Goal: Transaction & Acquisition: Purchase product/service

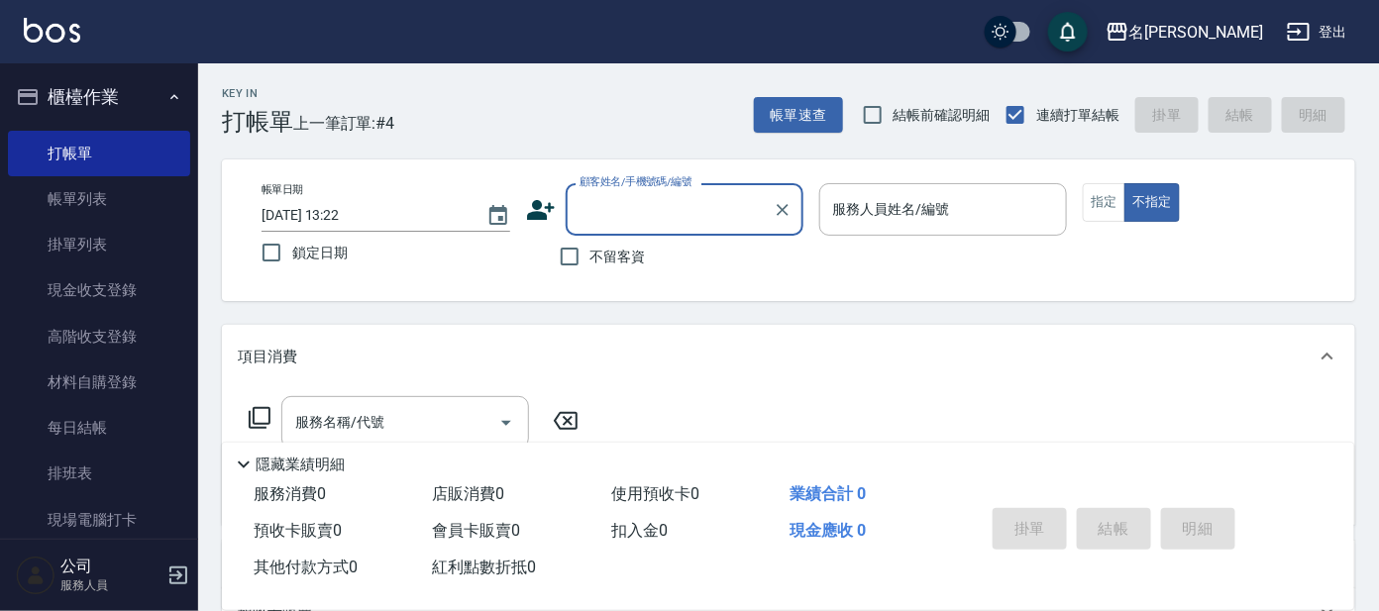
click at [648, 204] on input "顧客姓名/手機號碼/編號" at bounding box center [670, 209] width 190 height 35
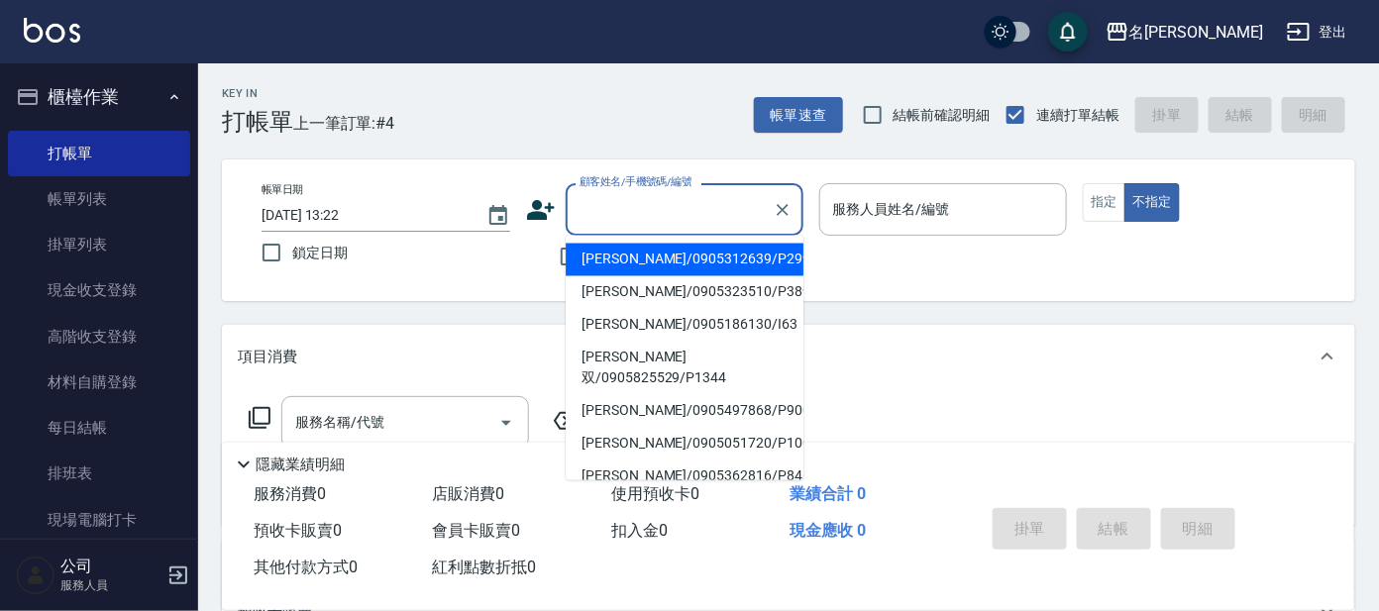
type input "b"
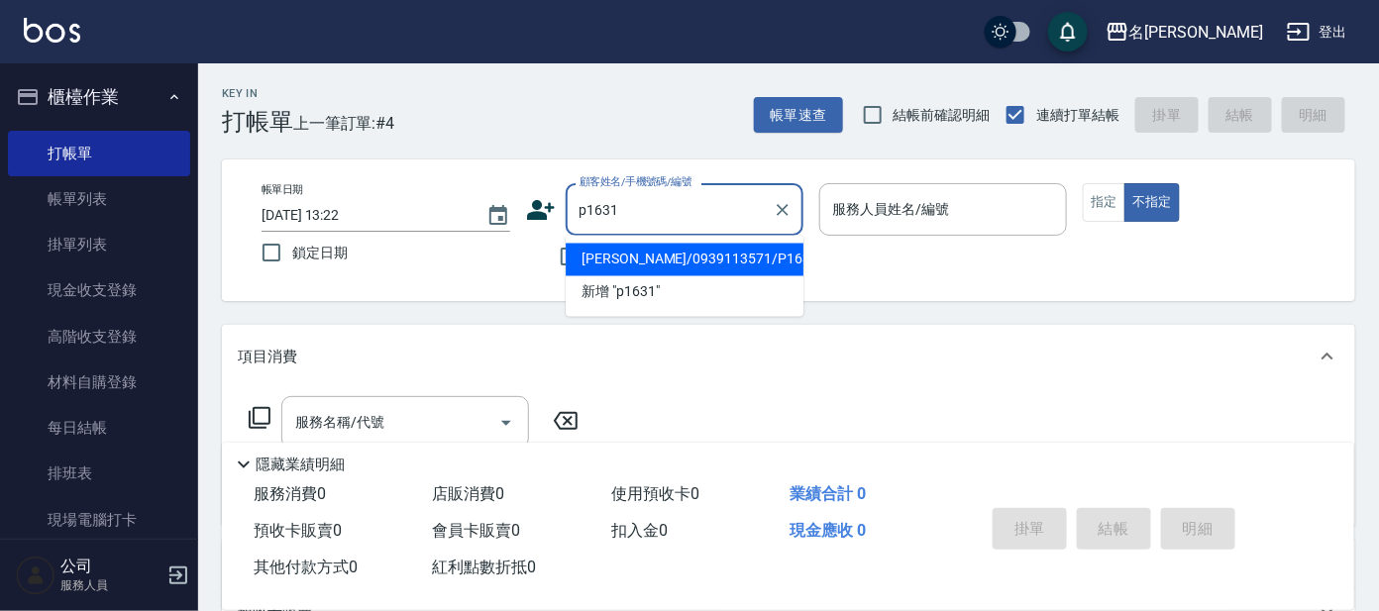
type input "[PERSON_NAME]/0939113571/P1631"
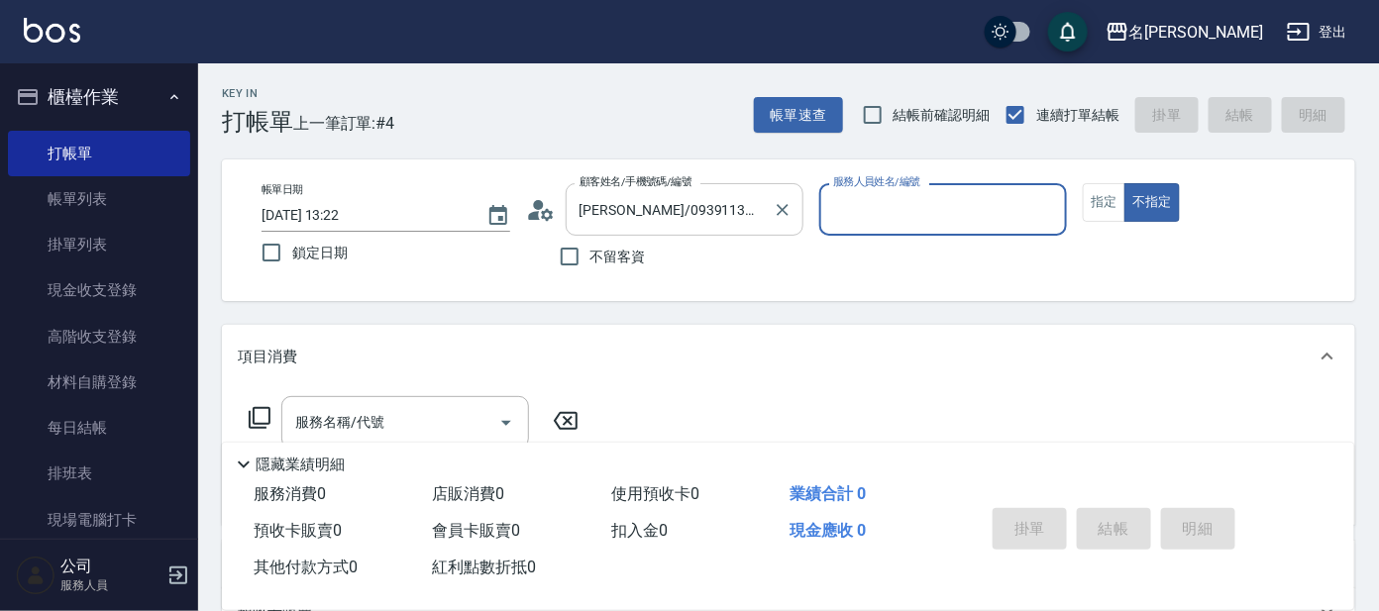
type input "美君-2"
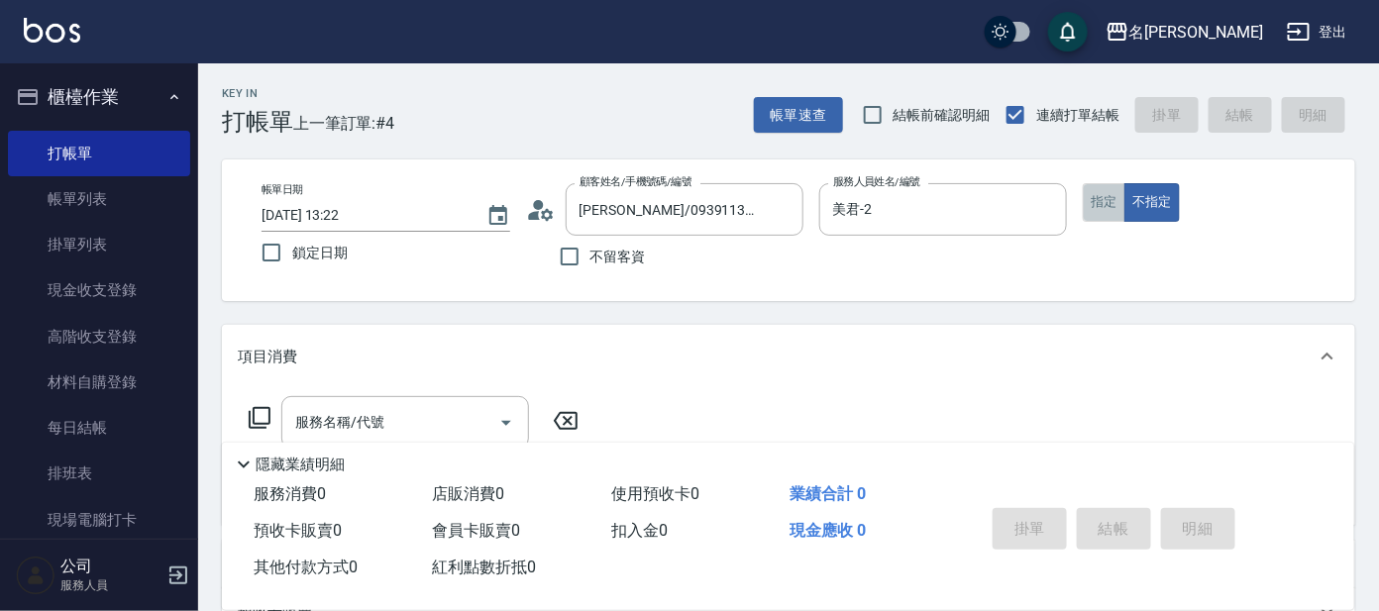
click at [1086, 204] on button "指定" at bounding box center [1104, 202] width 43 height 39
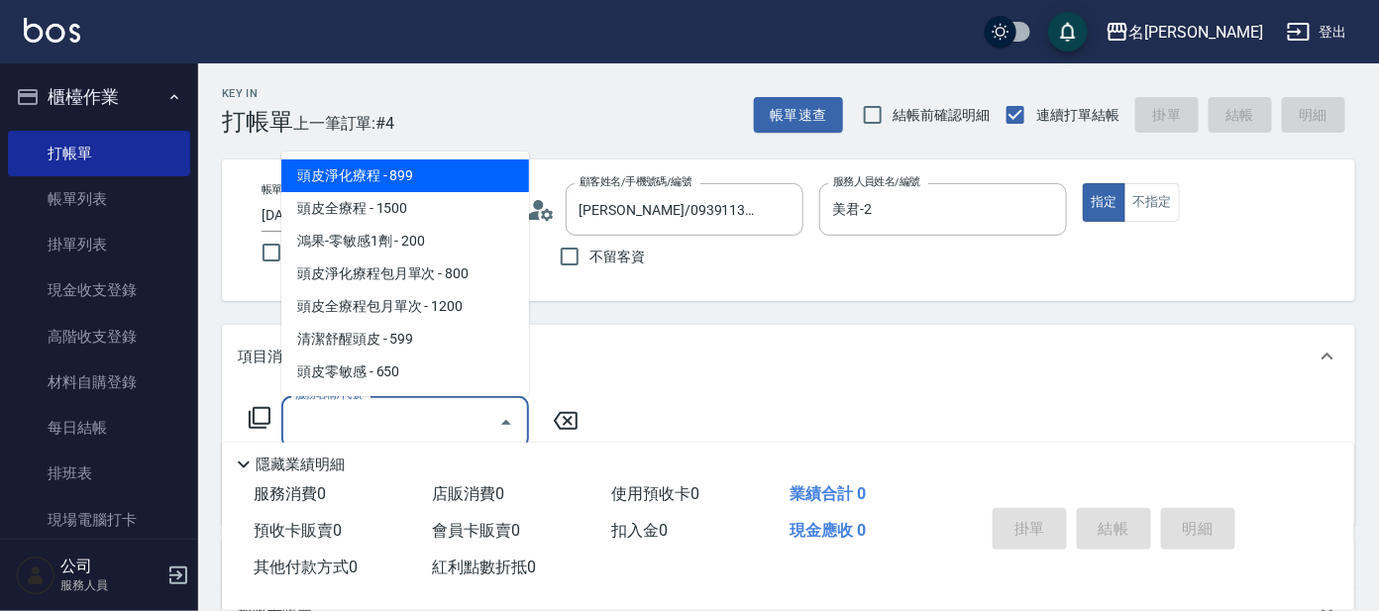
click at [391, 425] on input "服務名稱/代號" at bounding box center [390, 422] width 200 height 35
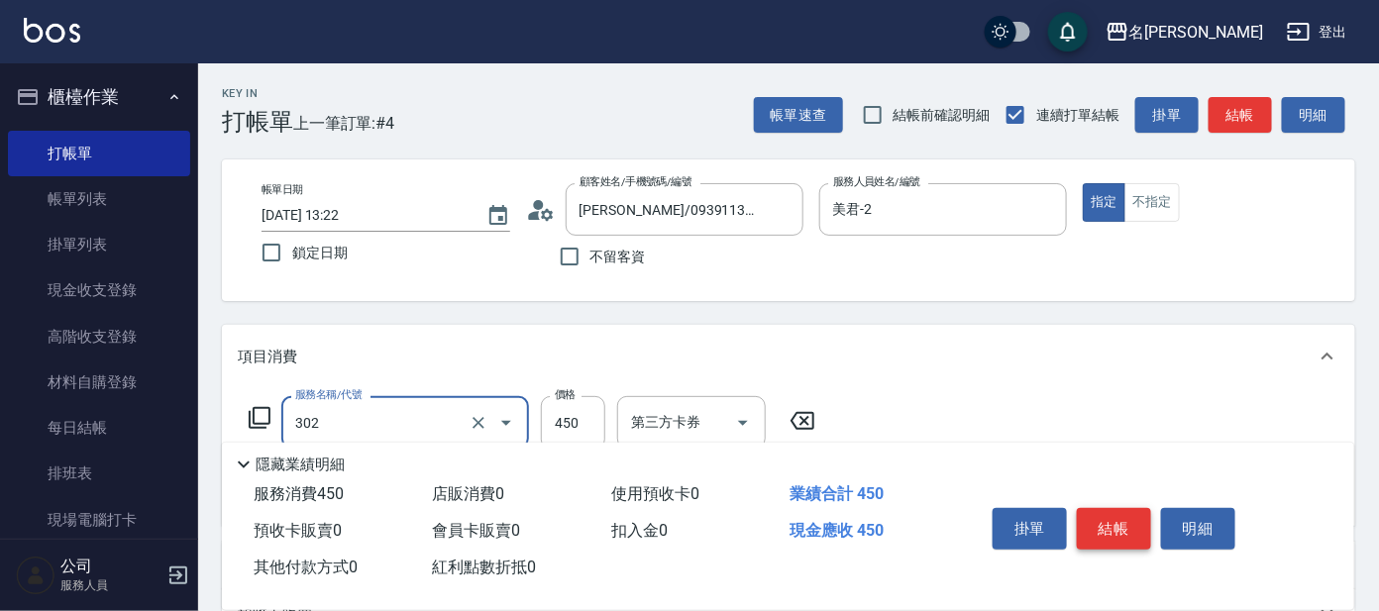
type input "B級設計師剪髮(302)"
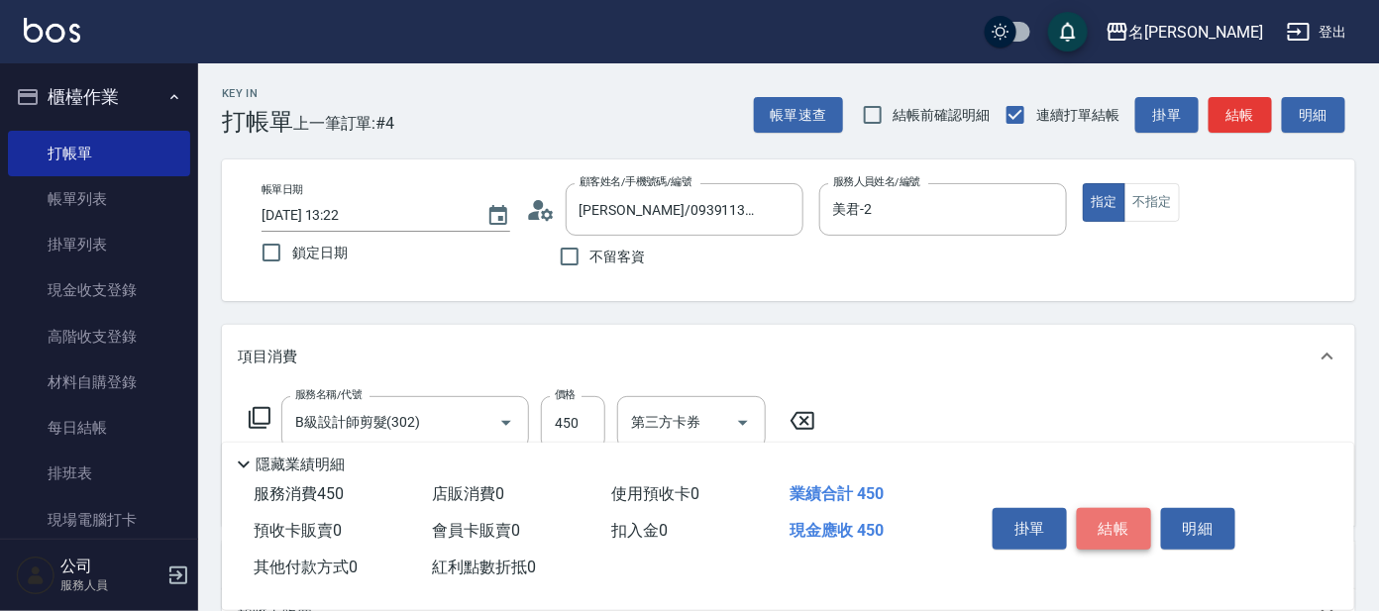
click at [1105, 523] on button "結帳" at bounding box center [1114, 529] width 74 height 42
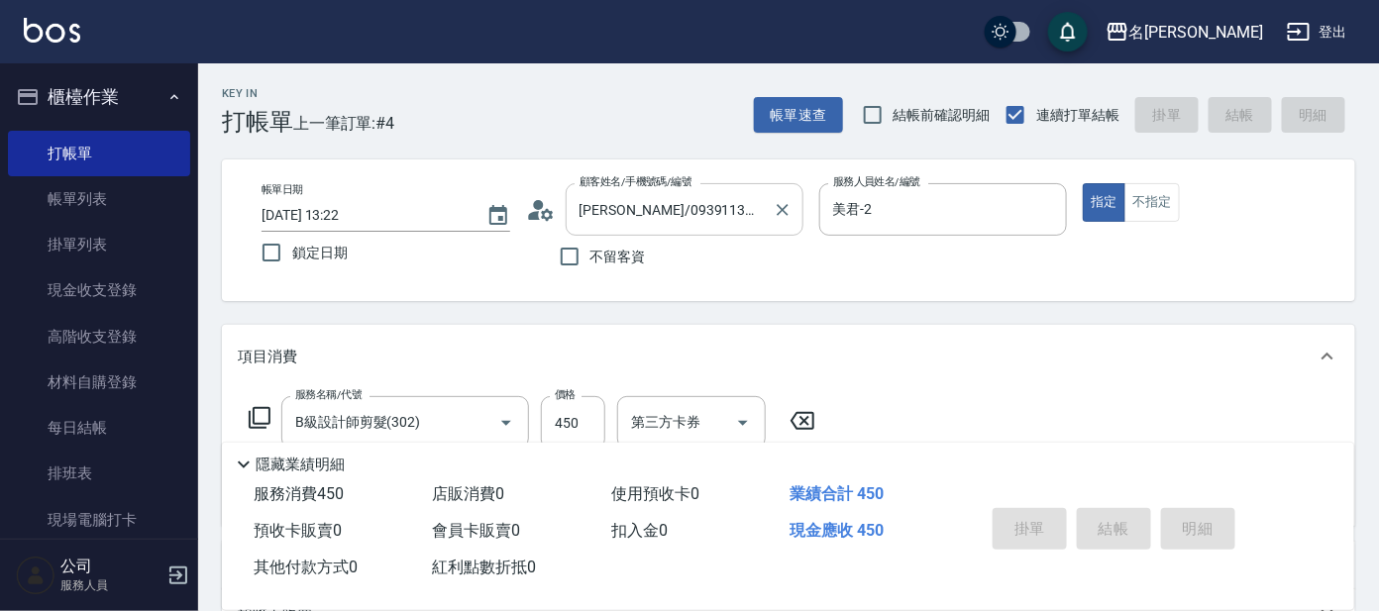
type input "[DATE] 13:54"
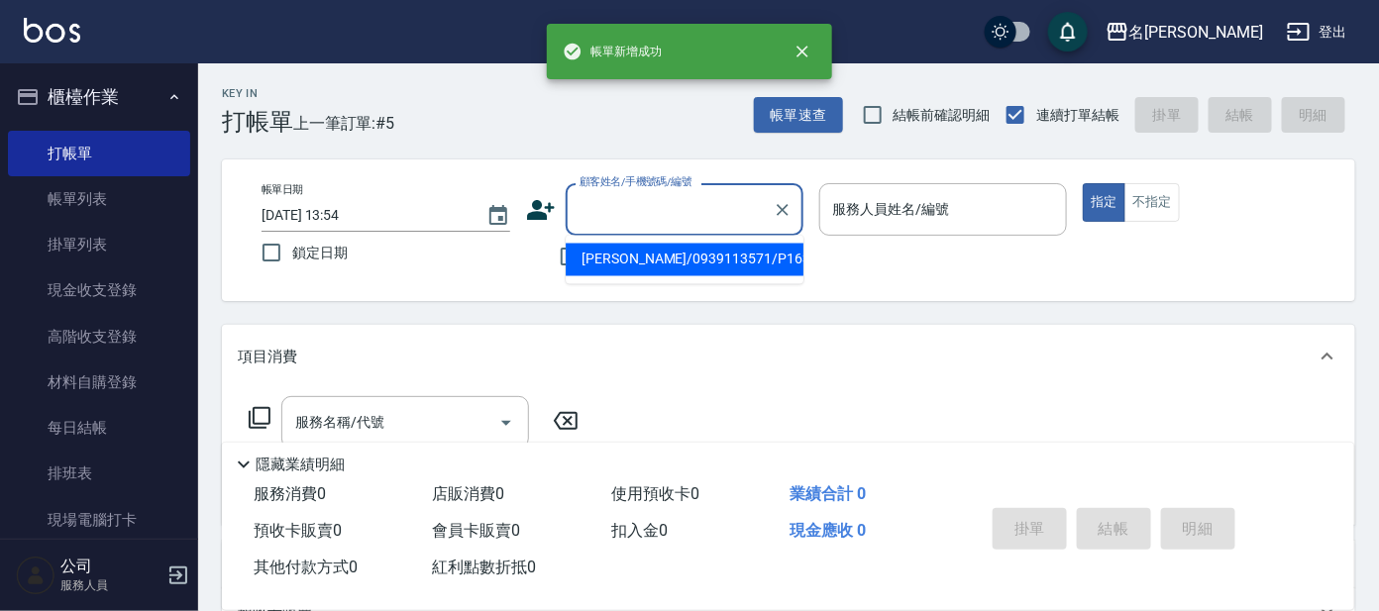
click at [700, 209] on input "顧客姓名/手機號碼/編號" at bounding box center [670, 209] width 190 height 35
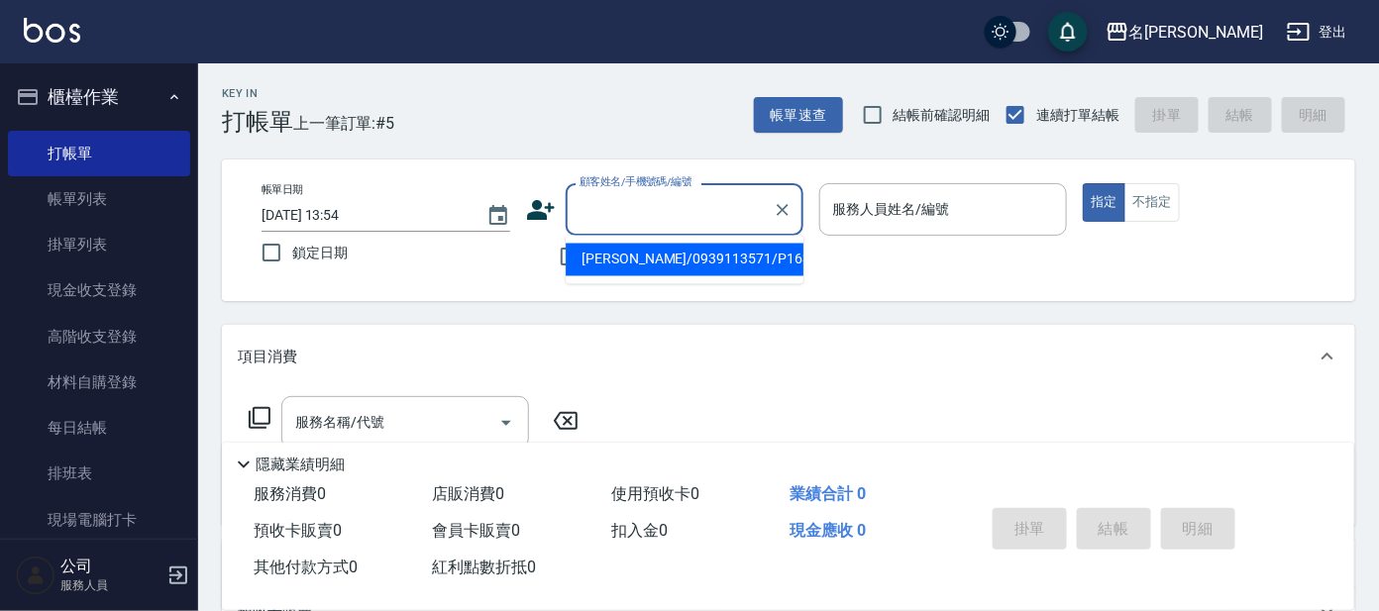
type input "b"
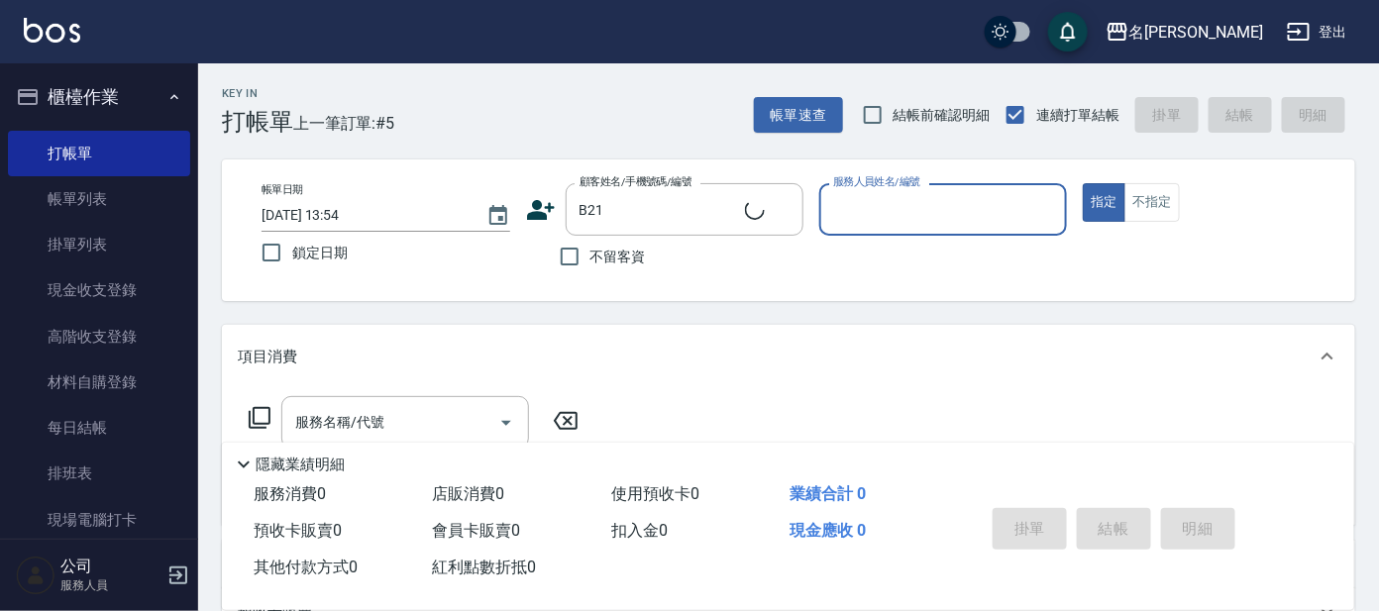
type input "番曉金/番曉金B414/B21"
type input "美君-2"
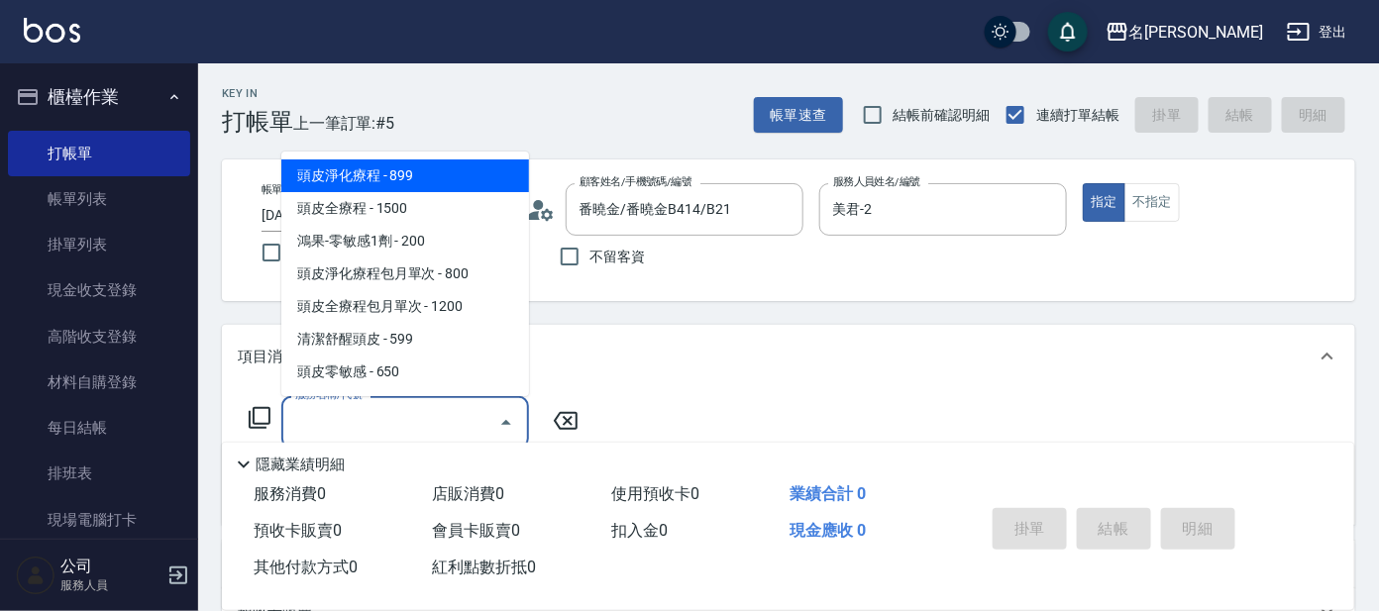
click at [433, 415] on input "服務名稱/代號" at bounding box center [390, 422] width 200 height 35
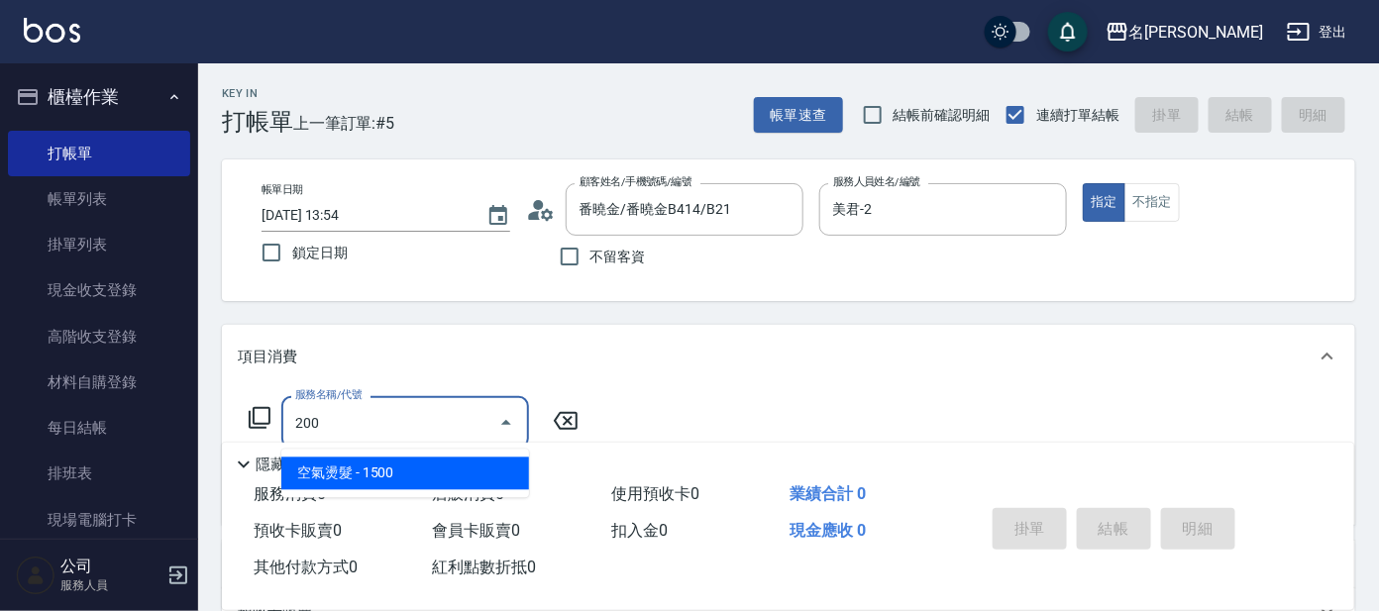
type input "空氣燙髮(200)"
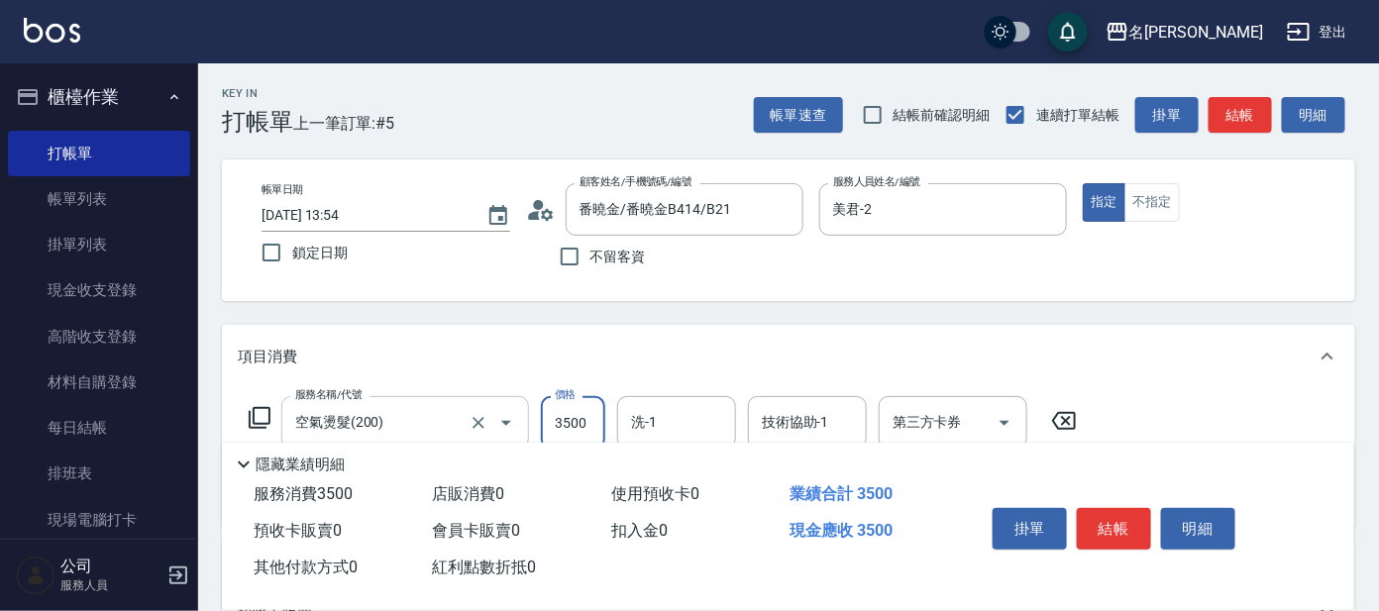
type input "3500"
click at [1111, 513] on button "結帳" at bounding box center [1114, 529] width 74 height 42
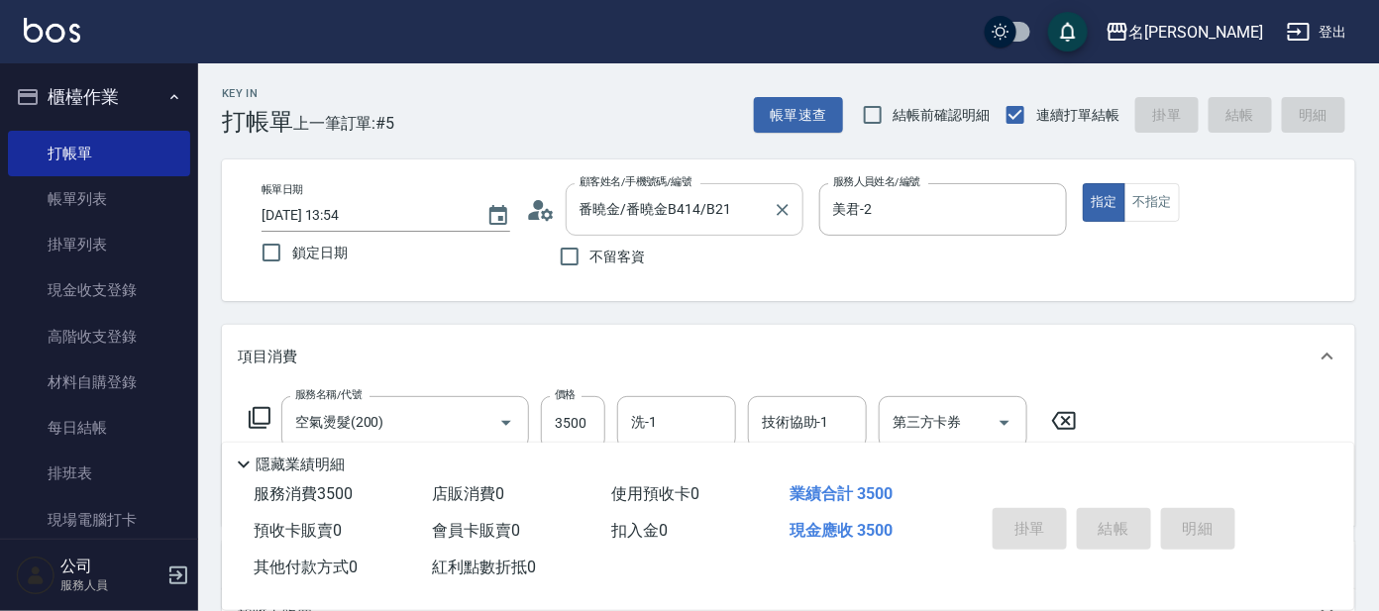
type input "[DATE] 13:55"
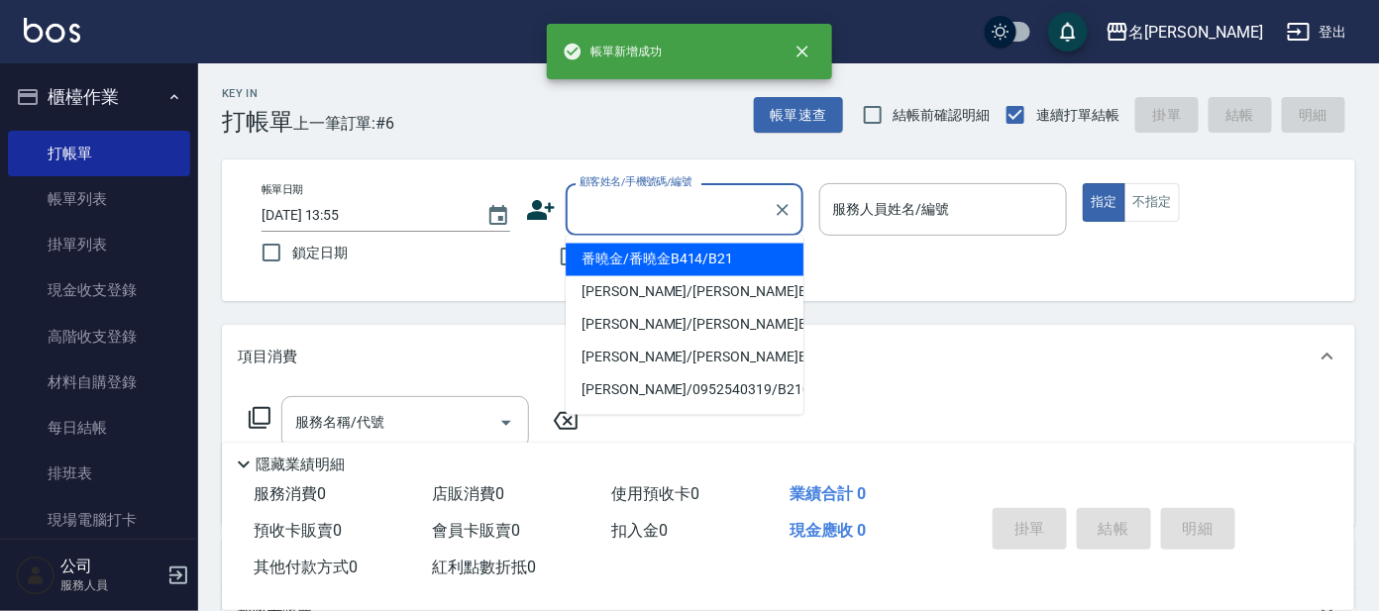
click at [655, 203] on input "顧客姓名/手機號碼/編號" at bounding box center [670, 209] width 190 height 35
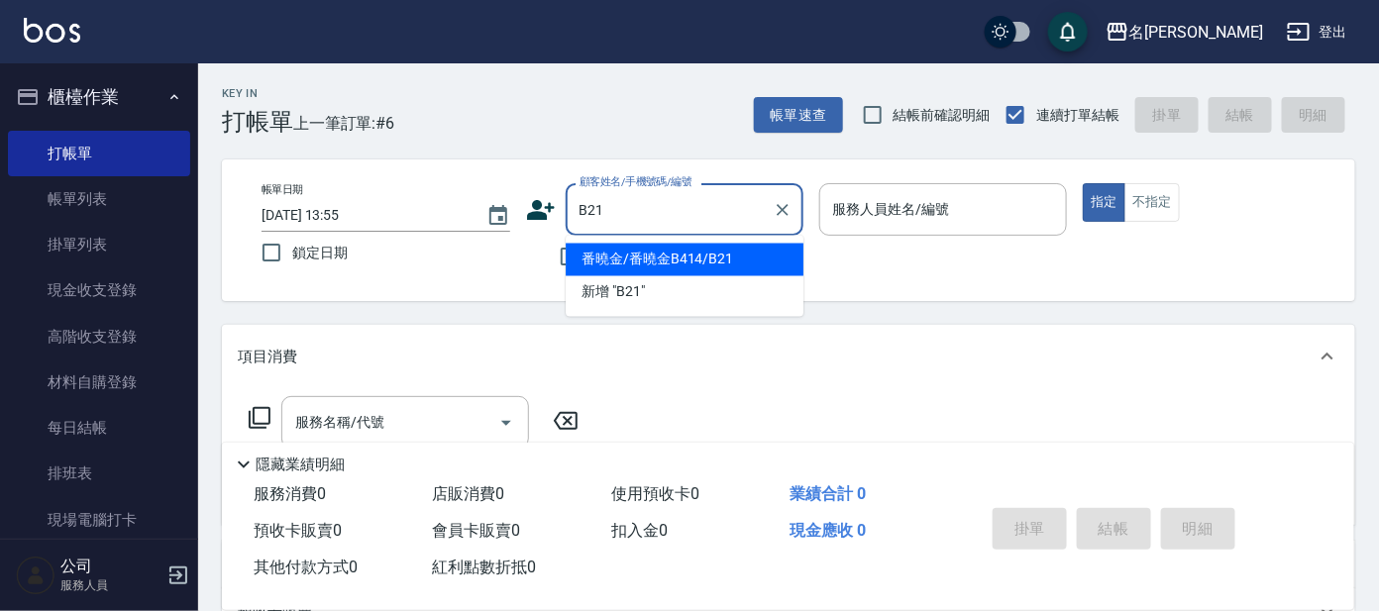
type input "番曉金/番曉金B414/B21"
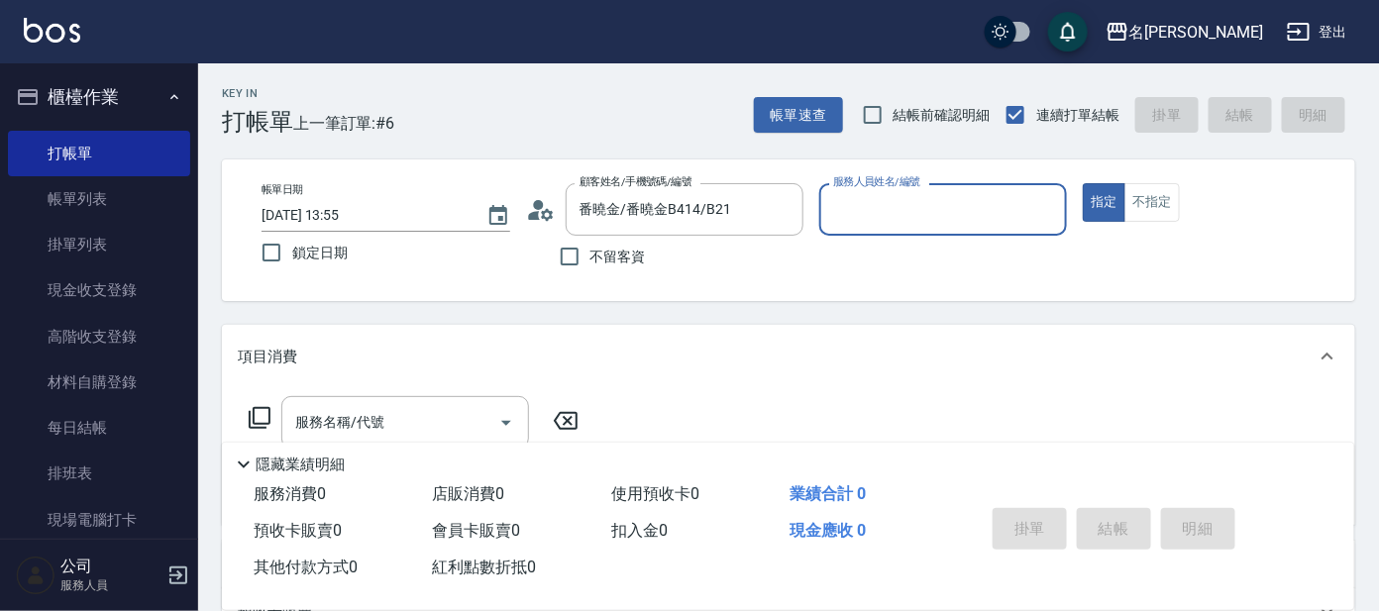
type input "美君-2"
click at [404, 419] on input "服務名稱/代號" at bounding box center [390, 422] width 200 height 35
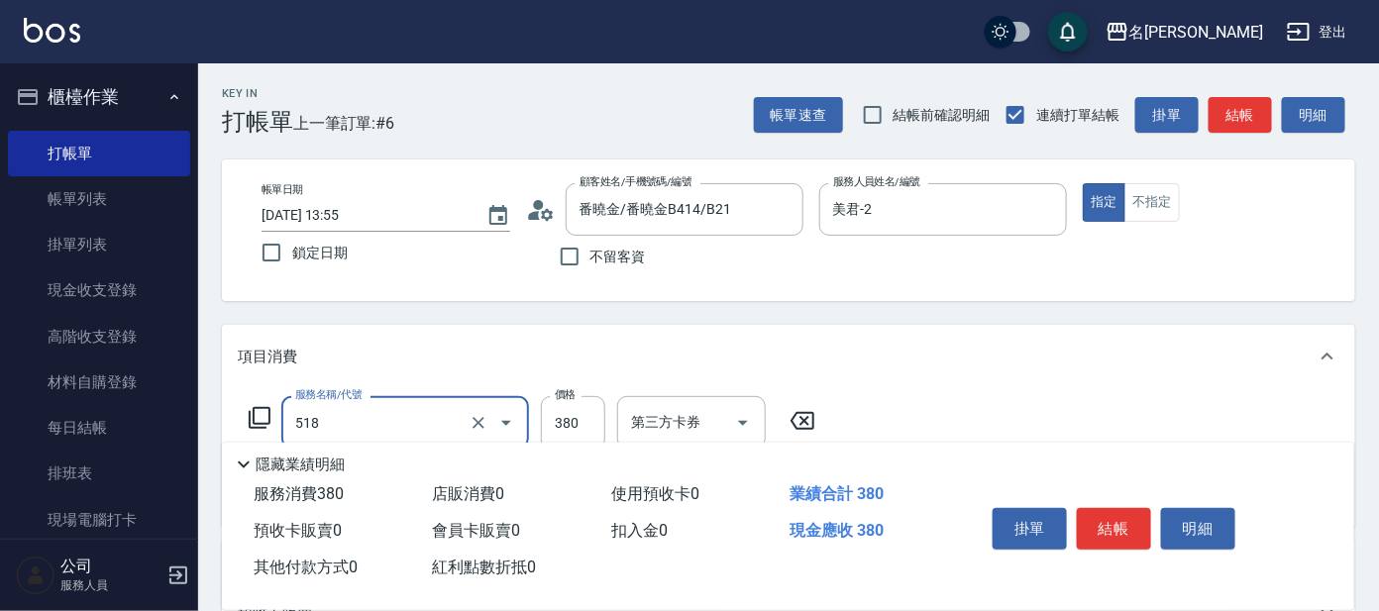
type input "舒壓+洗髮+養髮(518)"
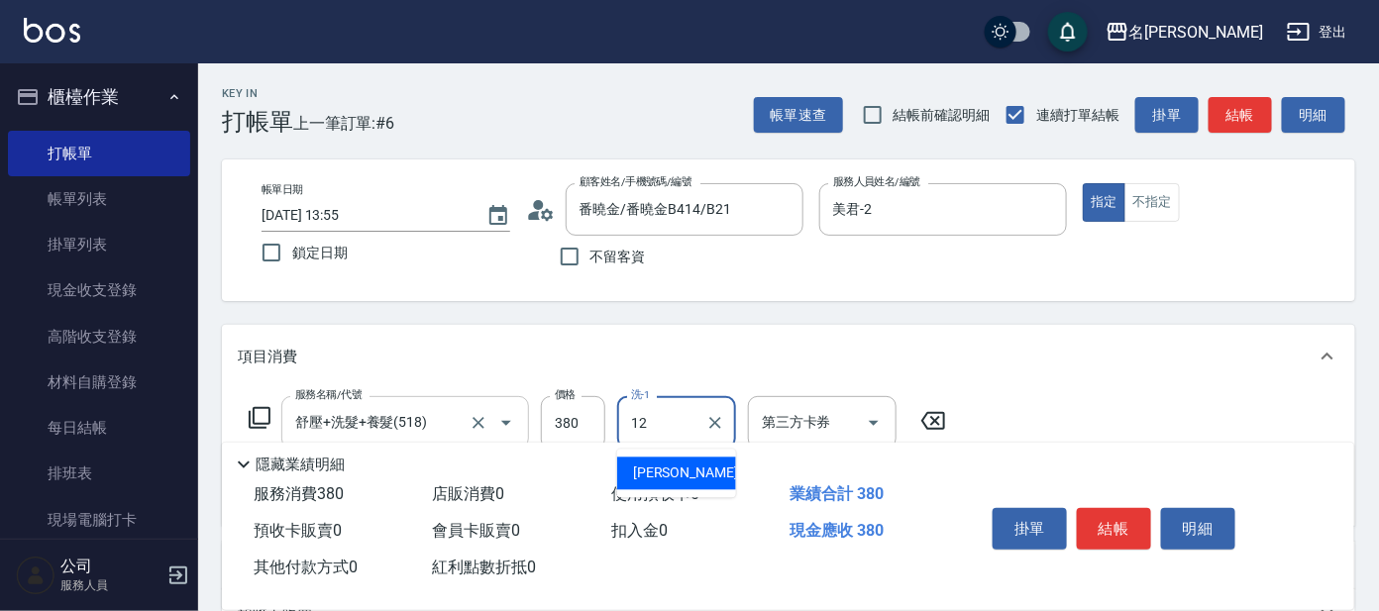
type input "云潔-12"
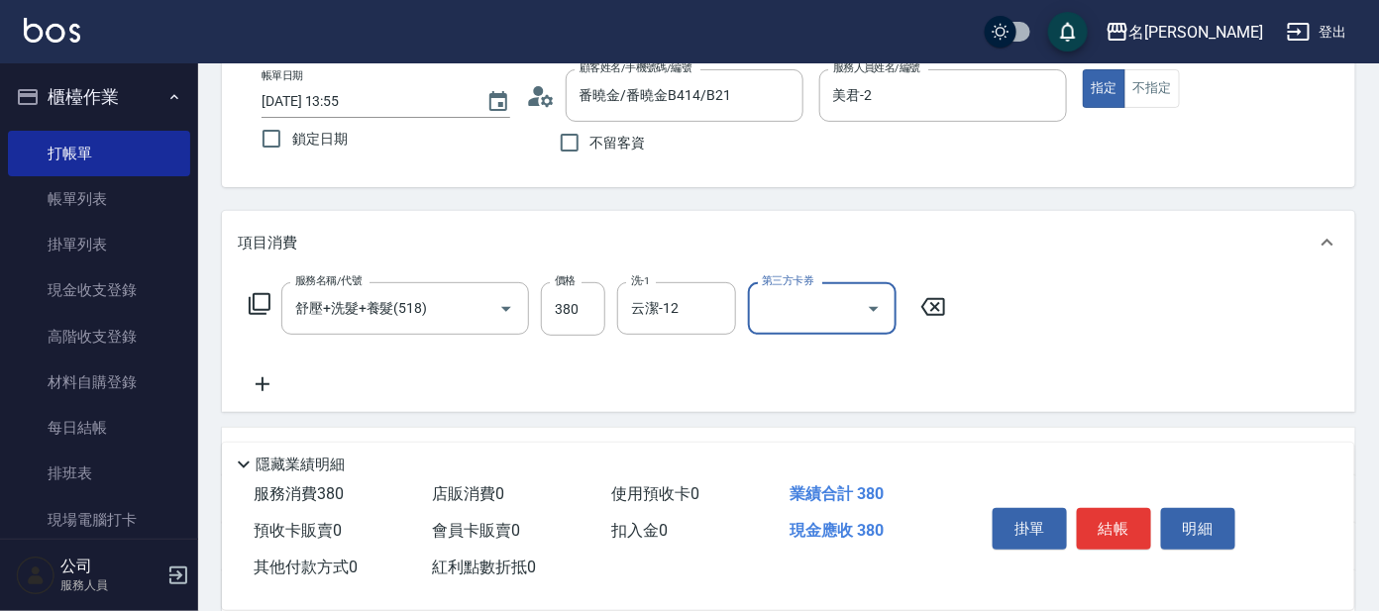
scroll to position [247, 0]
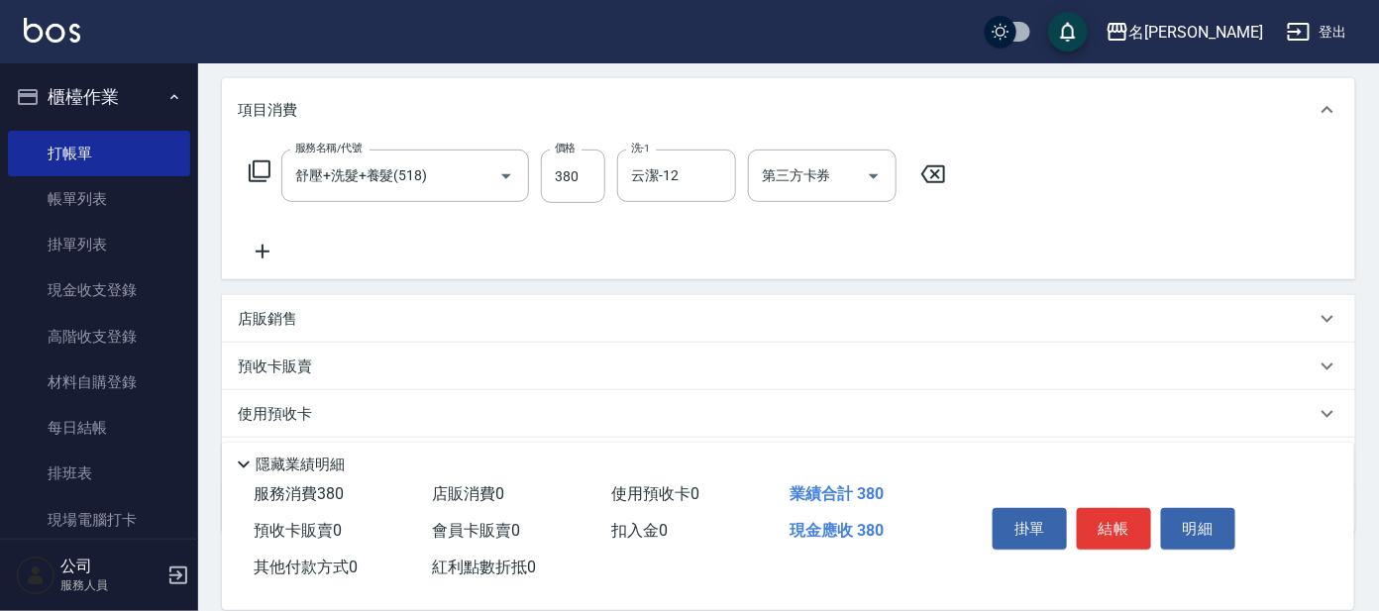
click at [265, 248] on icon at bounding box center [263, 252] width 50 height 24
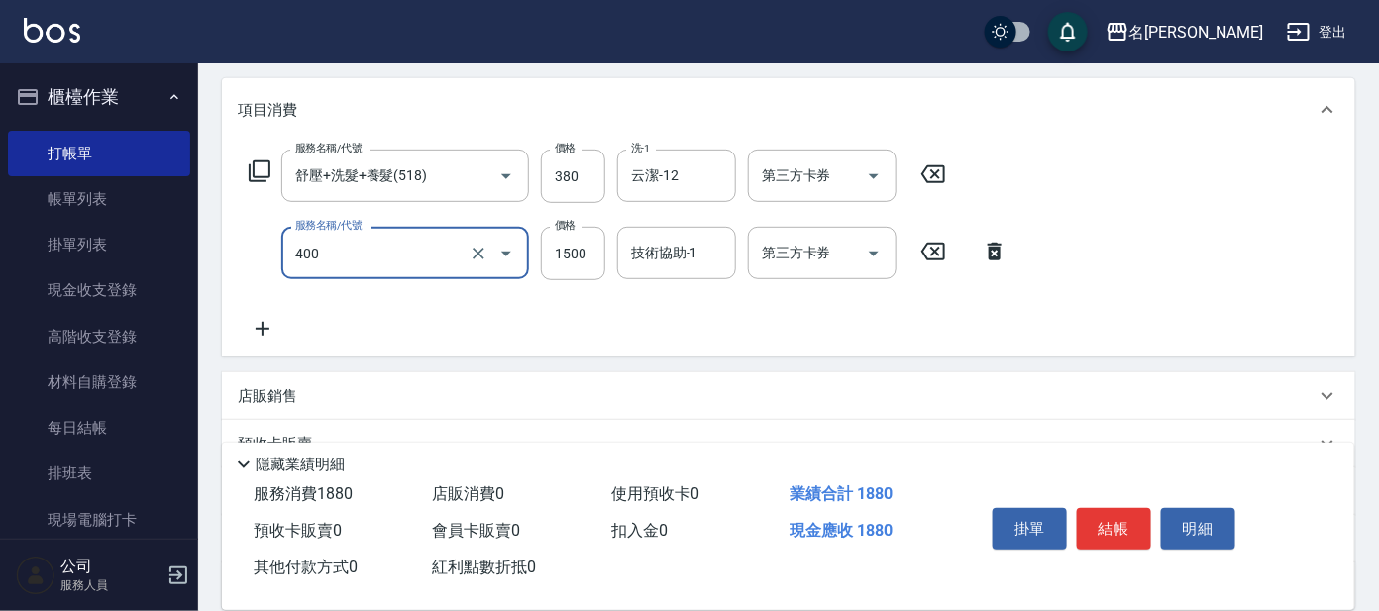
type input "染髮(400)"
click at [253, 403] on p "店販銷售" at bounding box center [267, 396] width 59 height 21
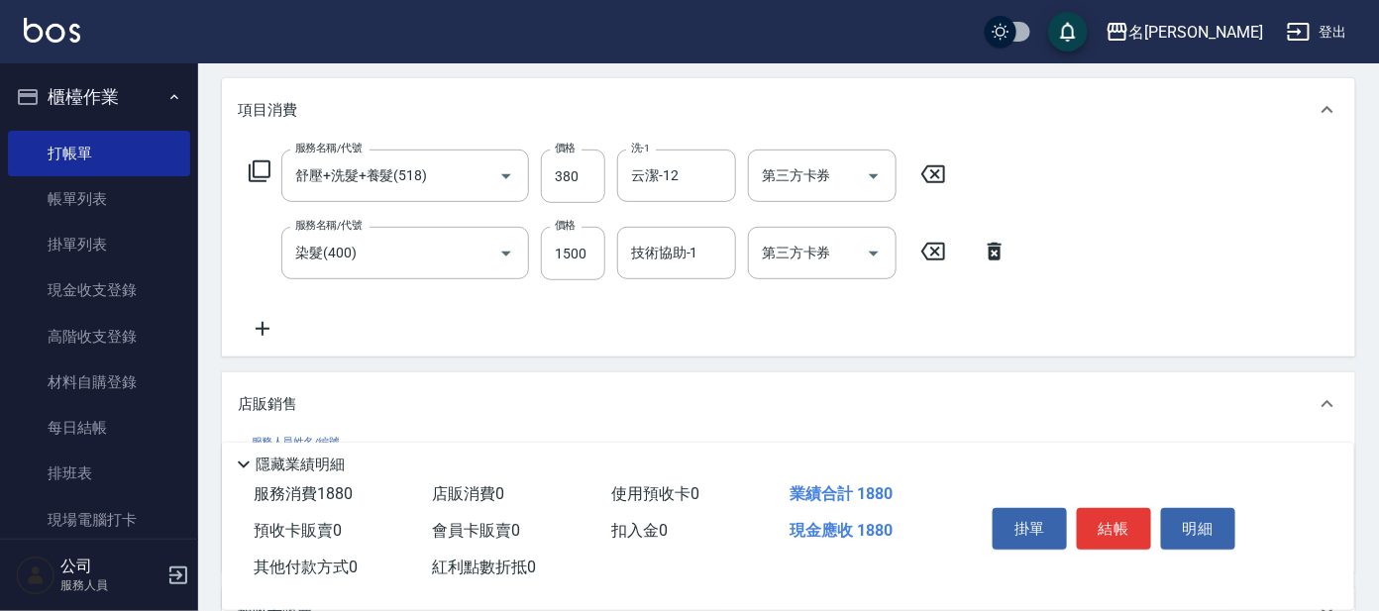
scroll to position [0, 0]
type input "美君-2"
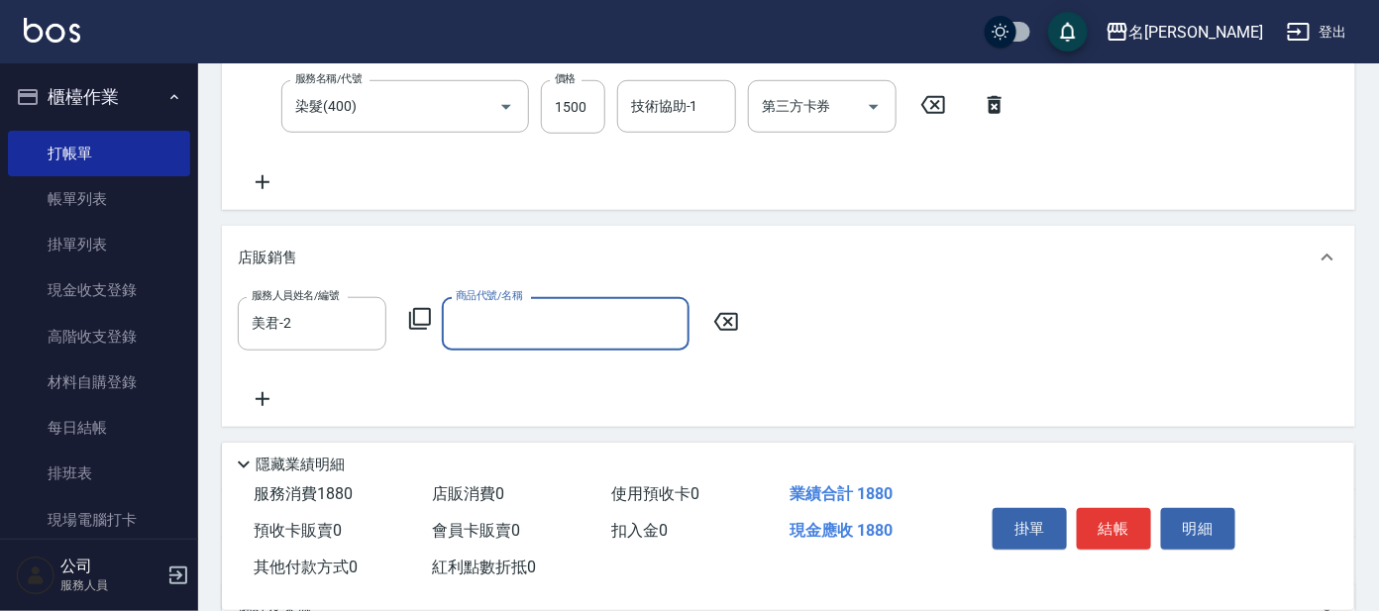
scroll to position [599, 0]
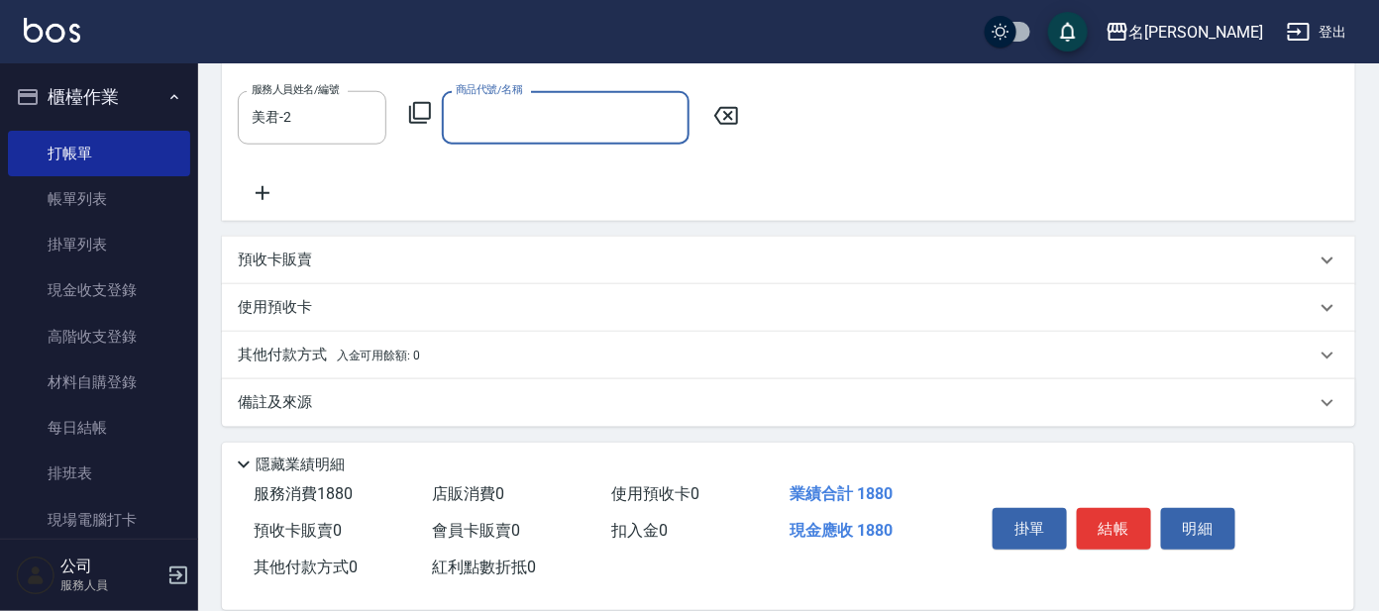
click at [426, 112] on icon at bounding box center [420, 113] width 24 height 24
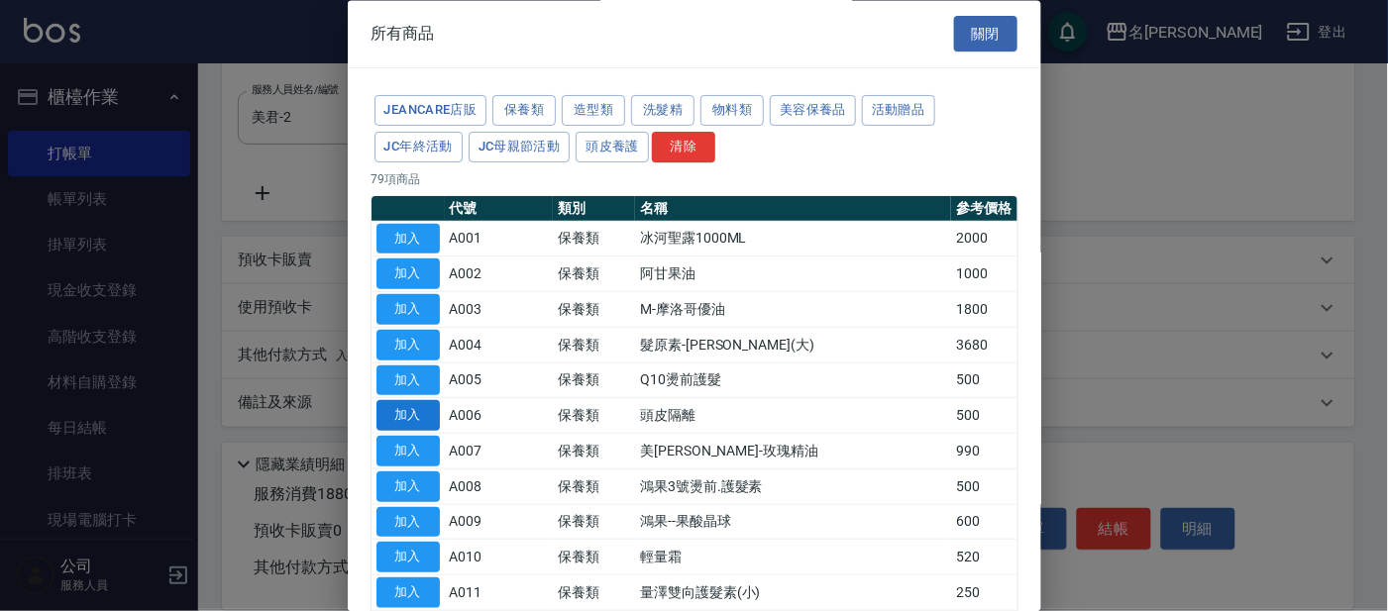
click at [399, 413] on button "加入" at bounding box center [407, 416] width 63 height 31
type input "頭皮隔離"
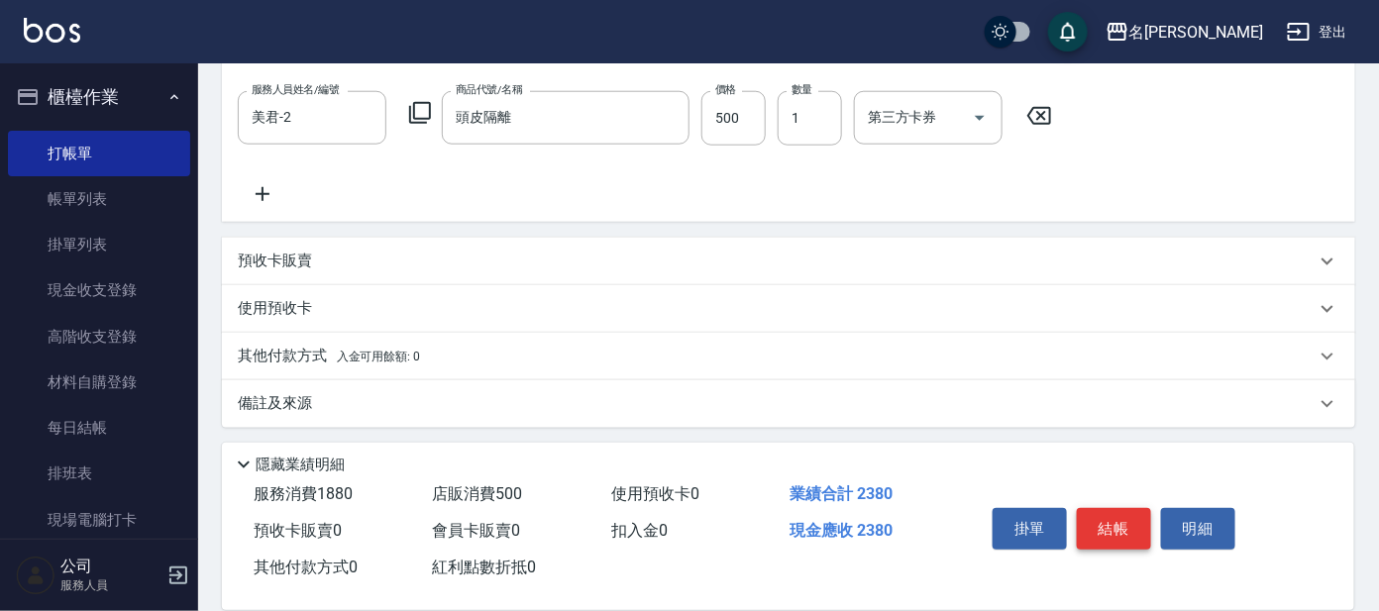
click at [1123, 526] on button "結帳" at bounding box center [1114, 529] width 74 height 42
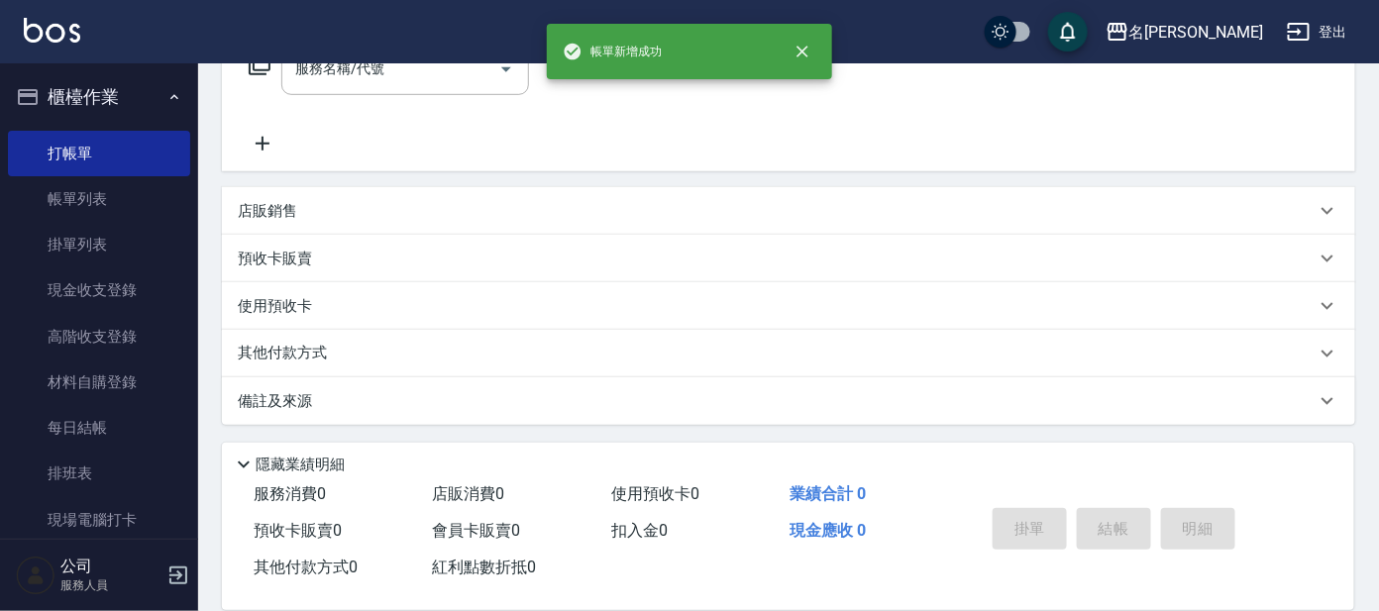
scroll to position [0, 0]
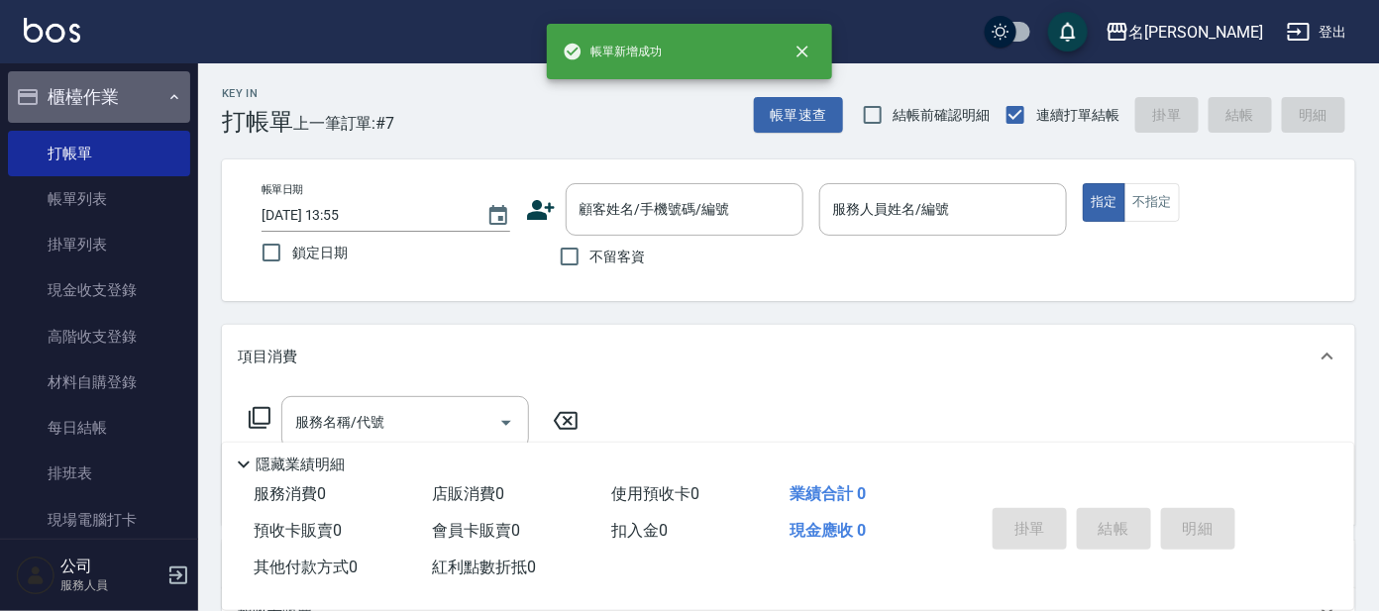
click at [152, 97] on button "櫃檯作業" at bounding box center [99, 97] width 182 height 52
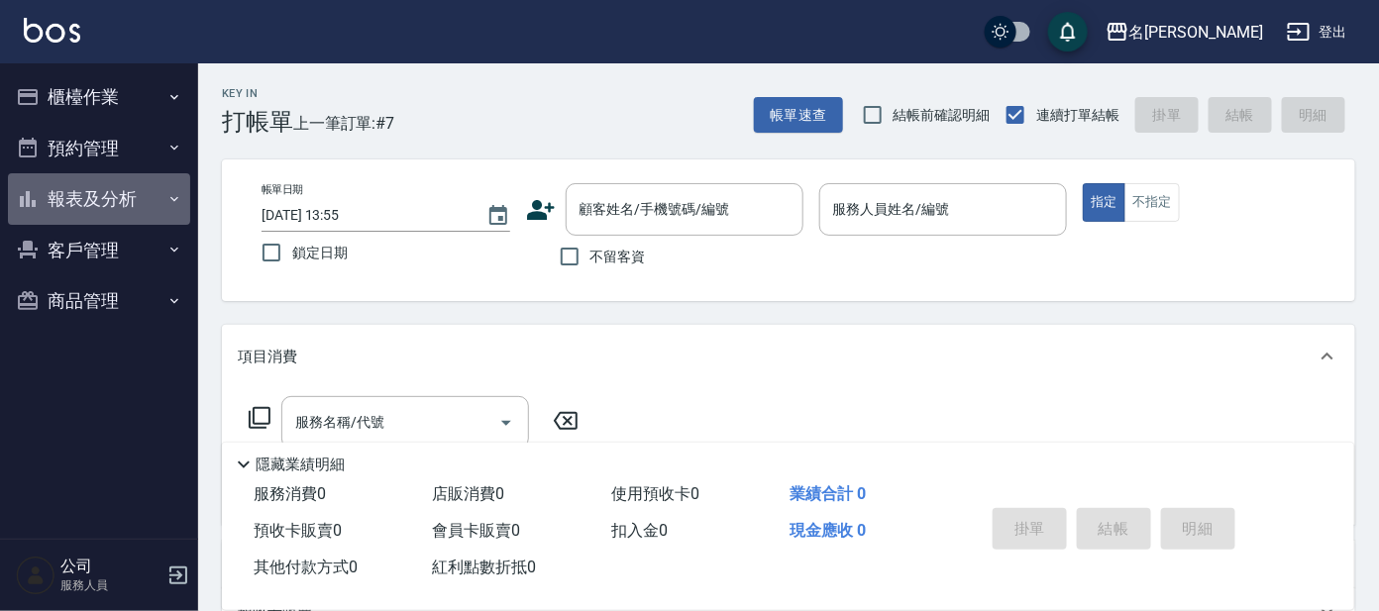
click at [117, 191] on button "報表及分析" at bounding box center [99, 199] width 182 height 52
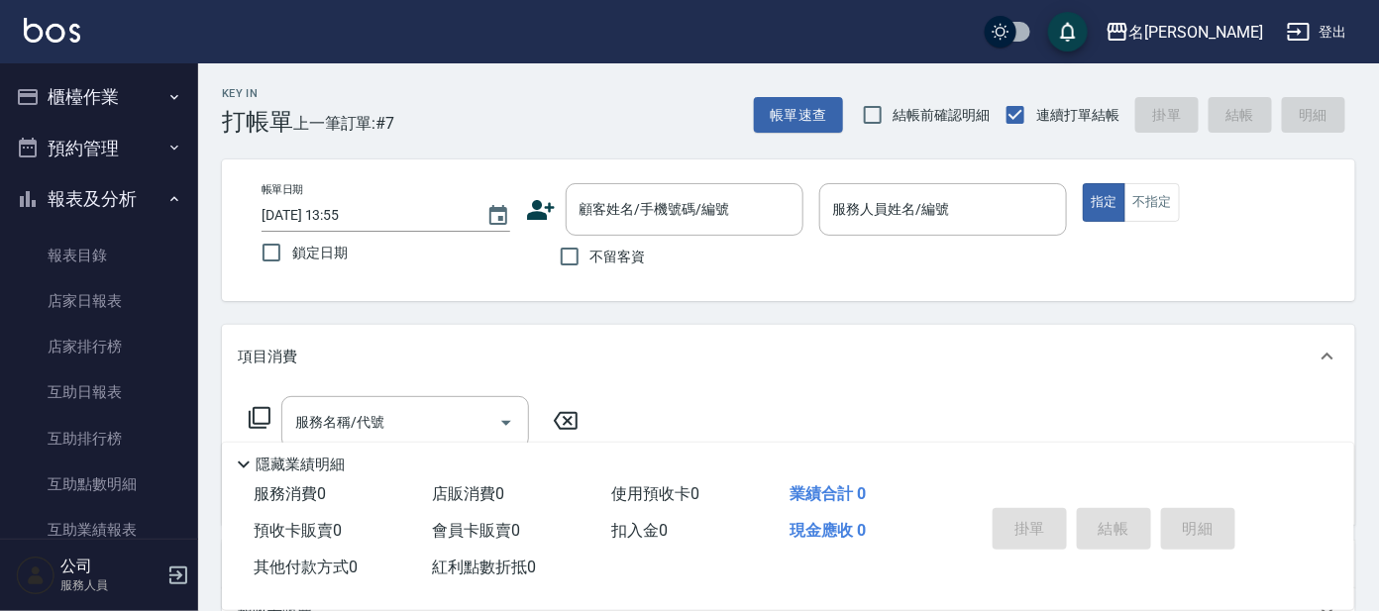
scroll to position [247, 0]
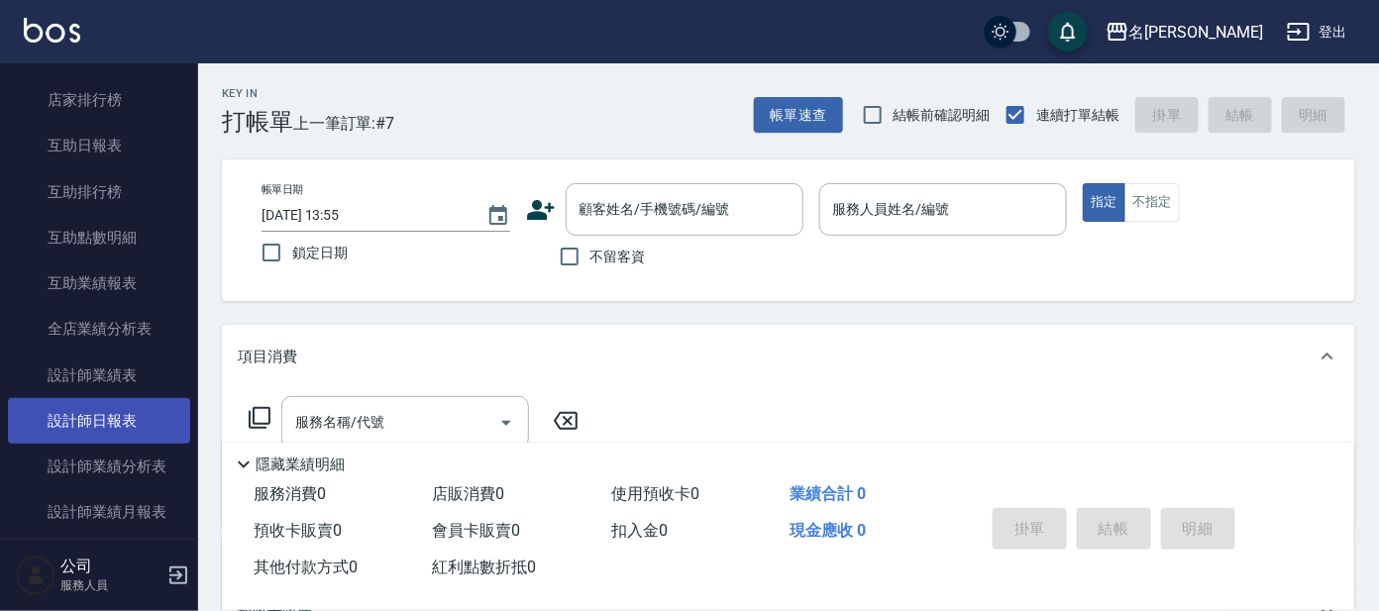
click at [132, 420] on link "設計師日報表" at bounding box center [99, 421] width 182 height 46
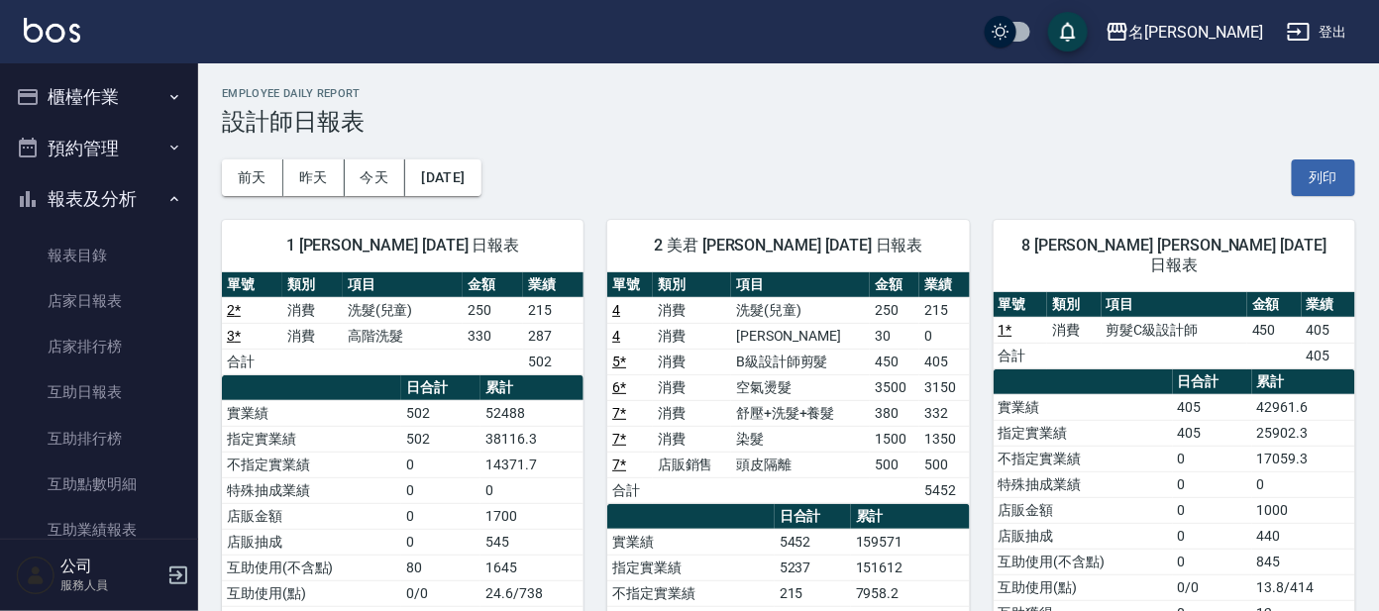
click at [69, 82] on button "櫃檯作業" at bounding box center [99, 97] width 182 height 52
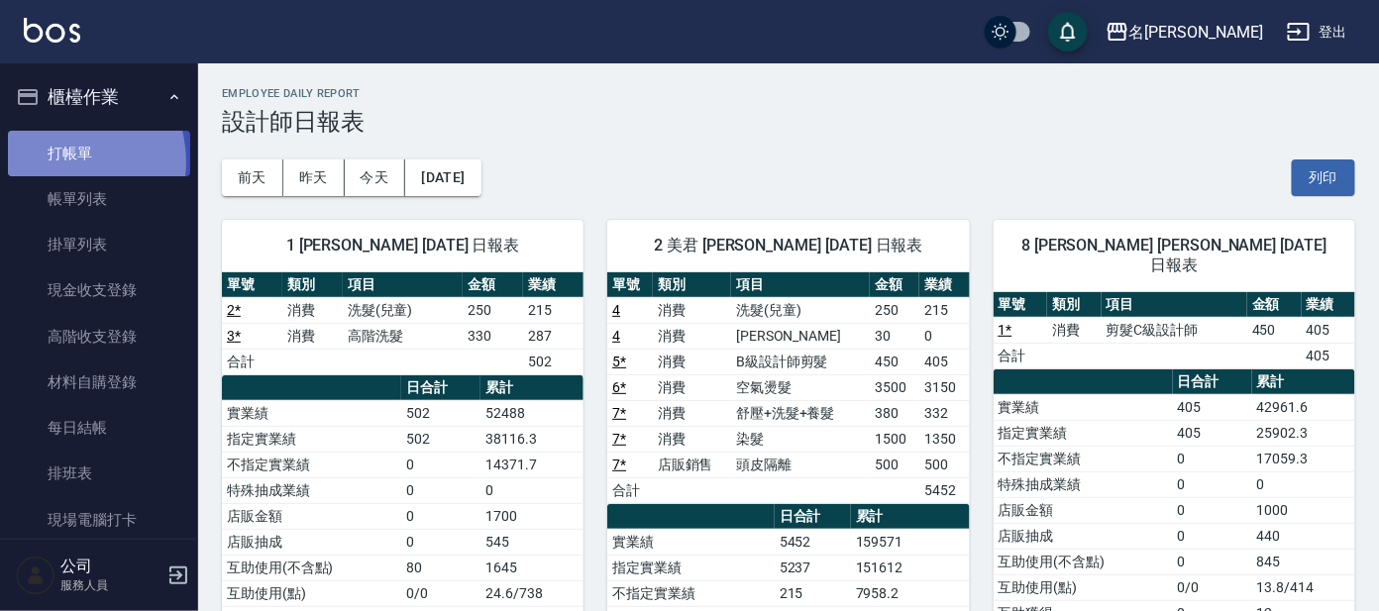
click at [62, 161] on link "打帳單" at bounding box center [99, 154] width 182 height 46
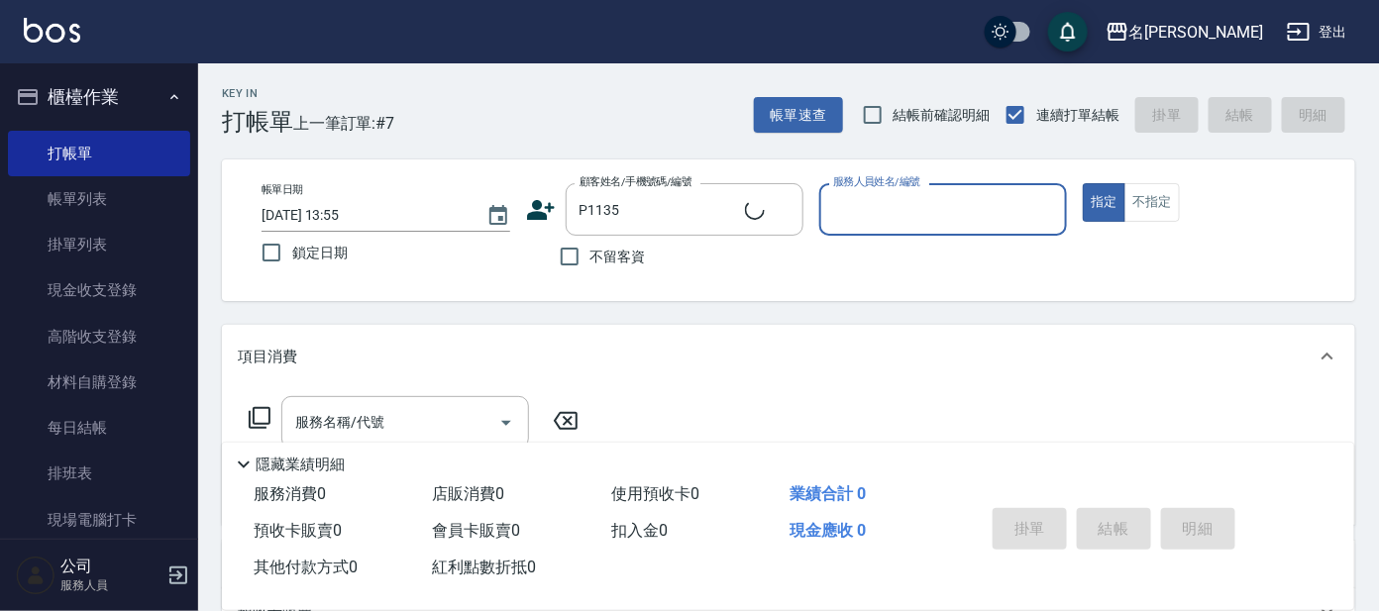
type input "[PERSON_NAME]/0927682429/P1135"
type input "公司 -100"
click at [1045, 209] on icon "Clear" at bounding box center [1047, 210] width 12 height 12
click at [1009, 216] on input "服務人員姓名/編號" at bounding box center [943, 209] width 231 height 35
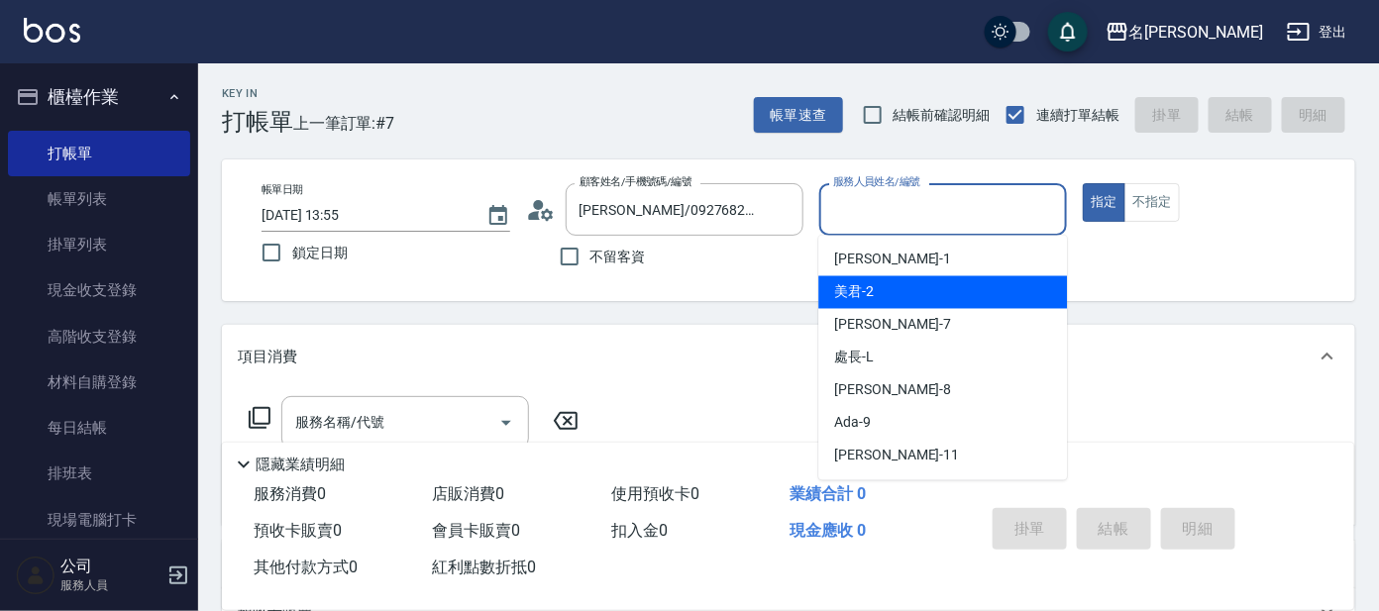
click at [1029, 299] on div "美君 -2" at bounding box center [942, 292] width 249 height 33
type input "美君-2"
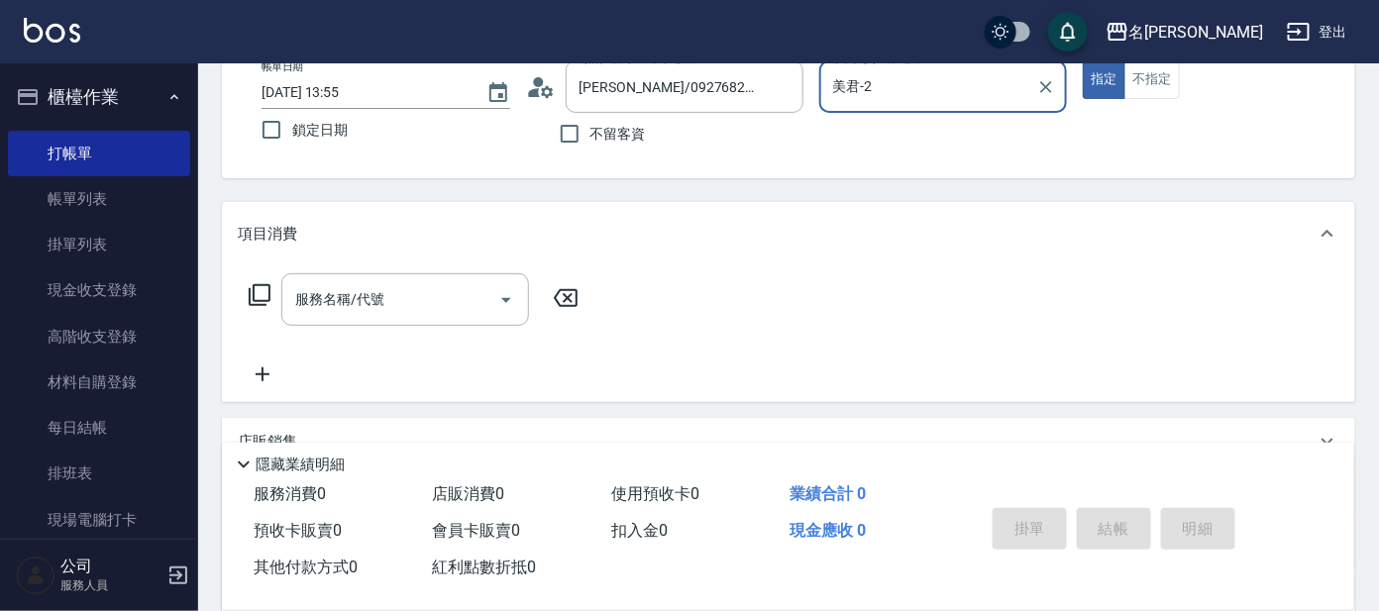
scroll to position [358, 0]
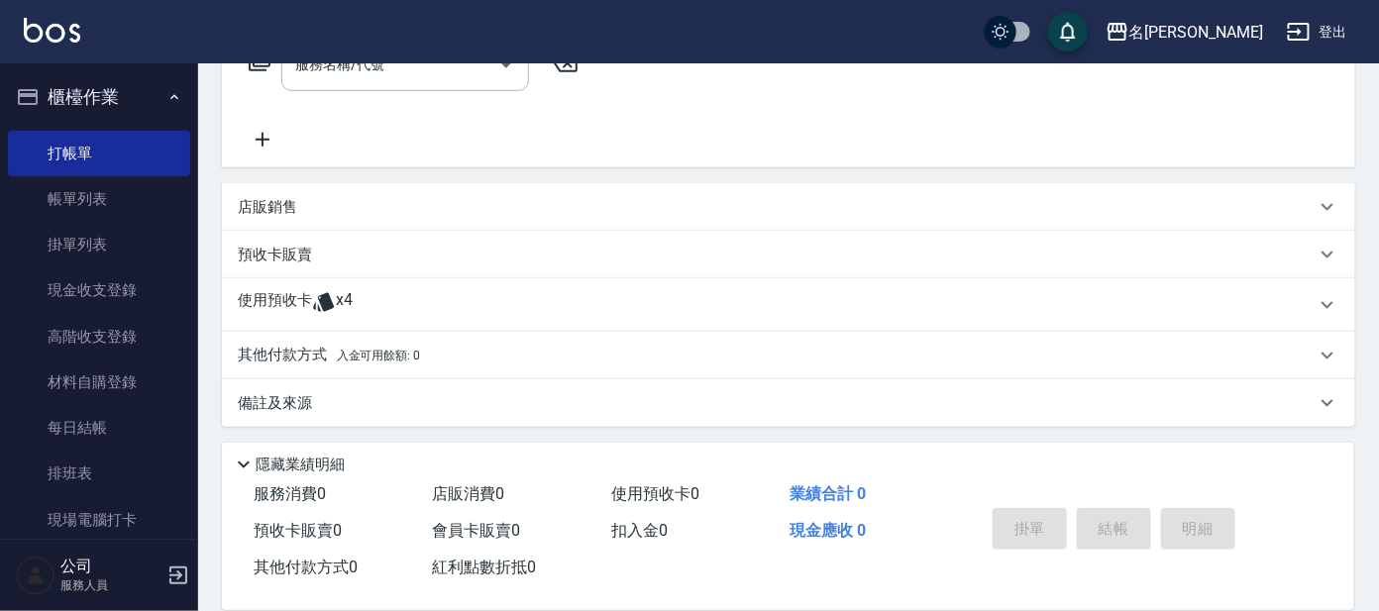
click at [309, 299] on p "使用預收卡" at bounding box center [275, 305] width 74 height 30
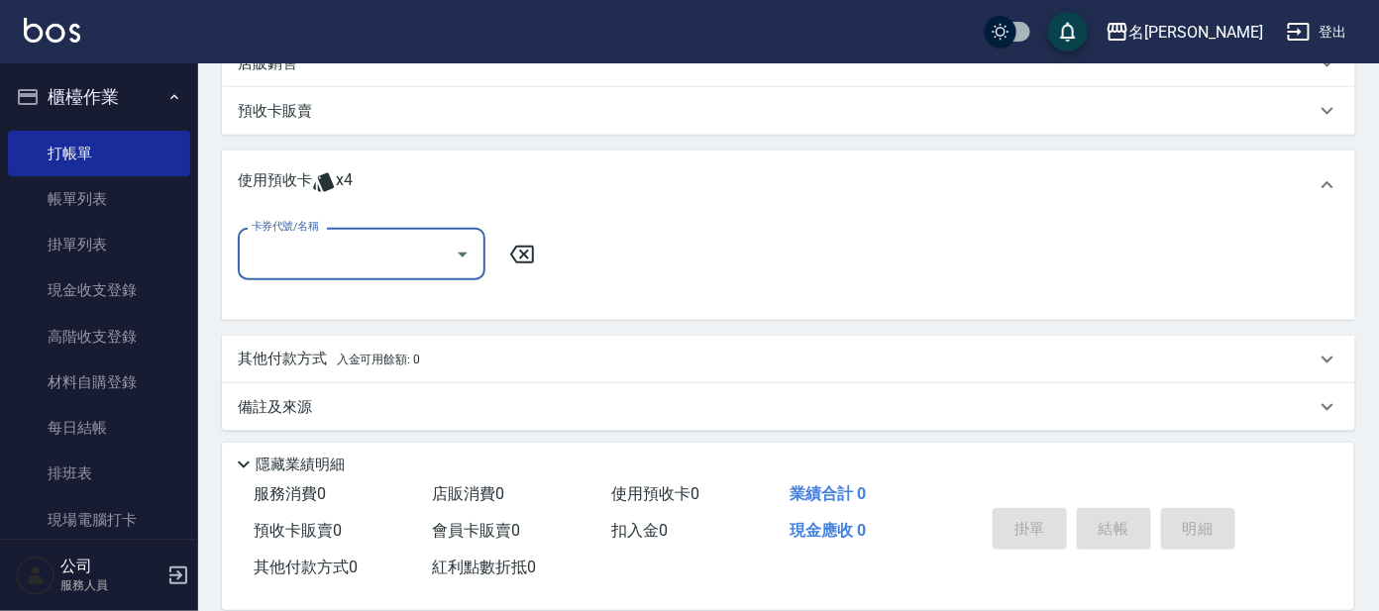
scroll to position [505, 0]
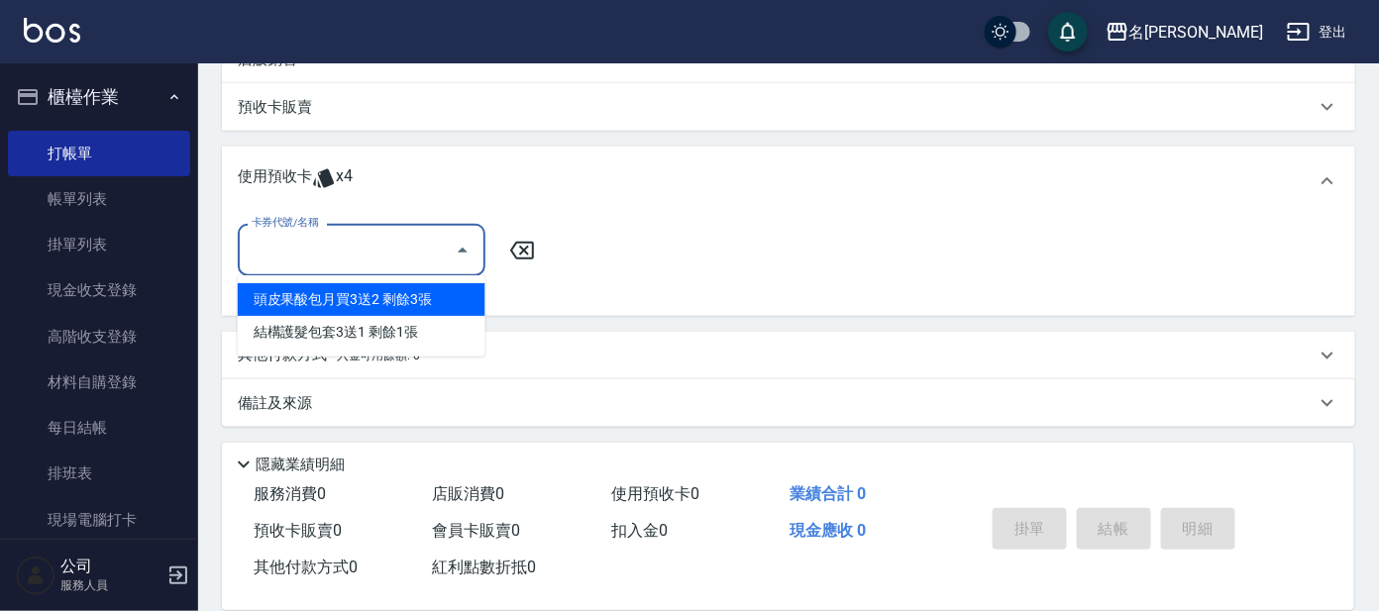
click at [390, 261] on input "卡券代號/名稱" at bounding box center [347, 250] width 200 height 35
click at [446, 300] on div "頭皮果酸包月買3送2 剩餘3張" at bounding box center [362, 299] width 248 height 33
type input "頭皮果酸包月買3送2"
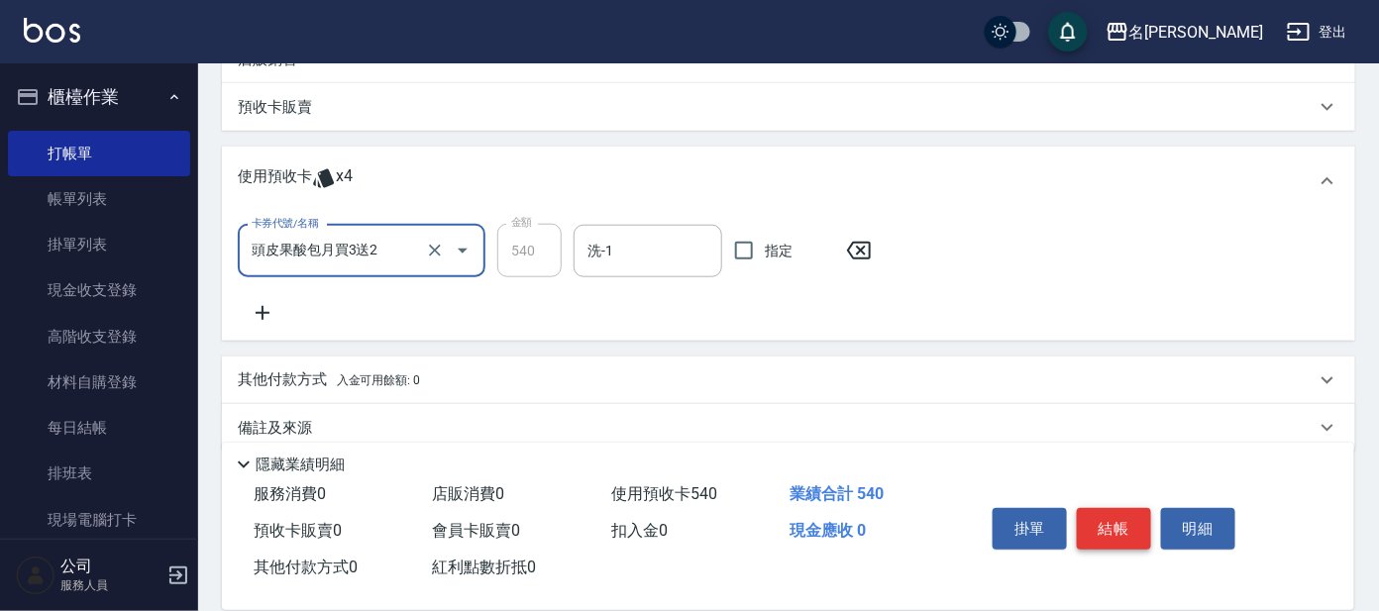
click at [1097, 517] on button "結帳" at bounding box center [1114, 529] width 74 height 42
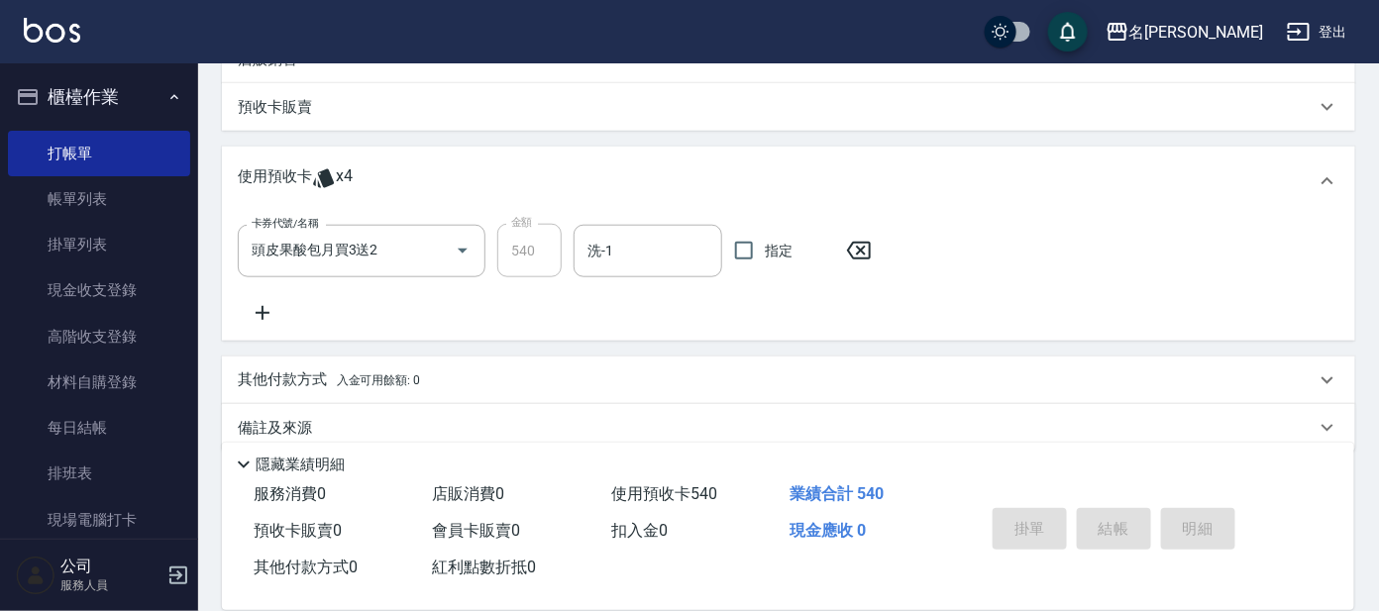
type input "[DATE] 13:56"
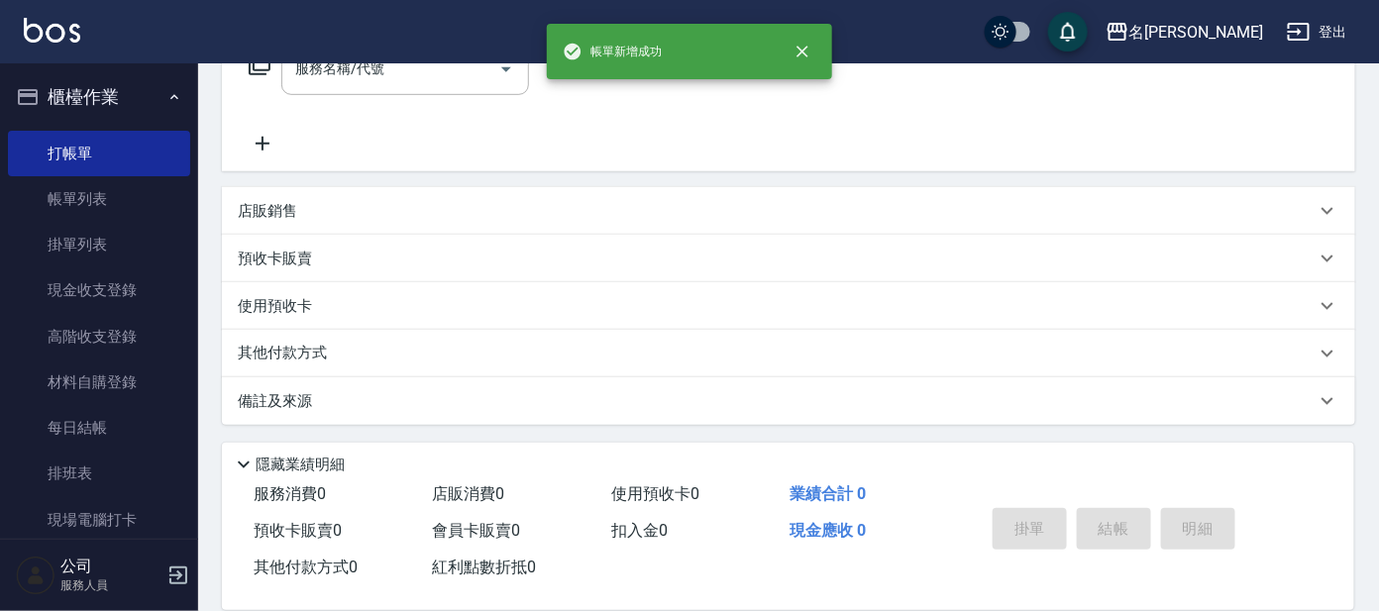
scroll to position [0, 0]
